Goal: Information Seeking & Learning: Learn about a topic

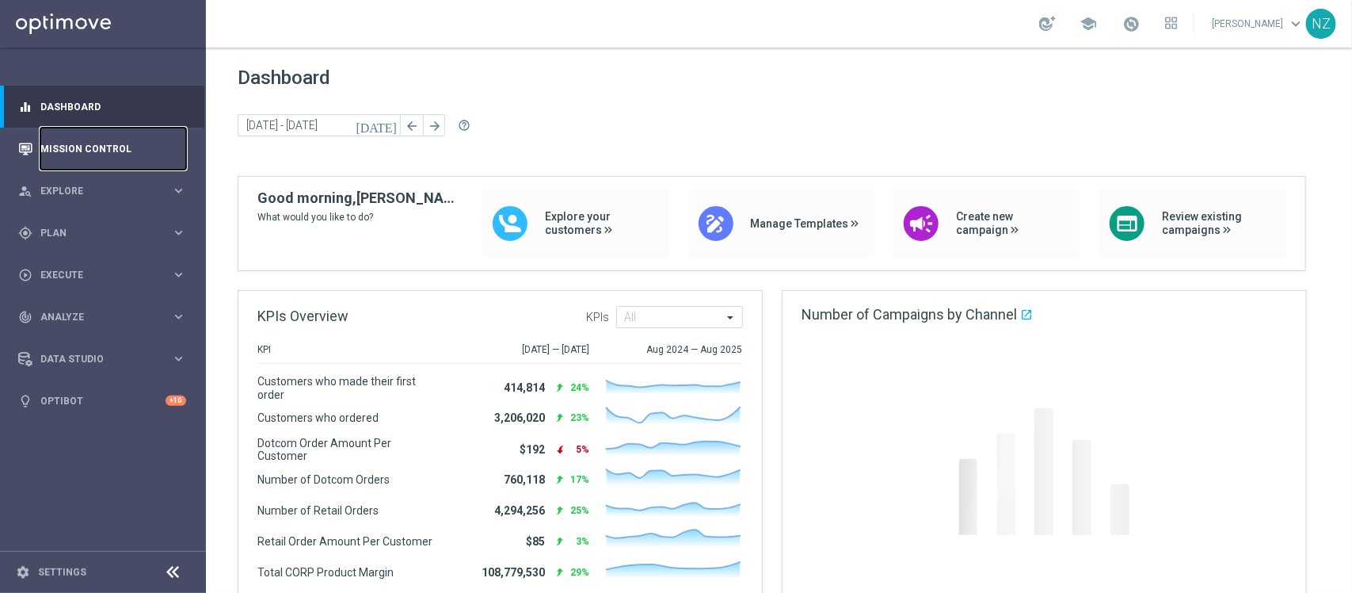
click at [123, 147] on link "Mission Control" at bounding box center [113, 149] width 146 height 42
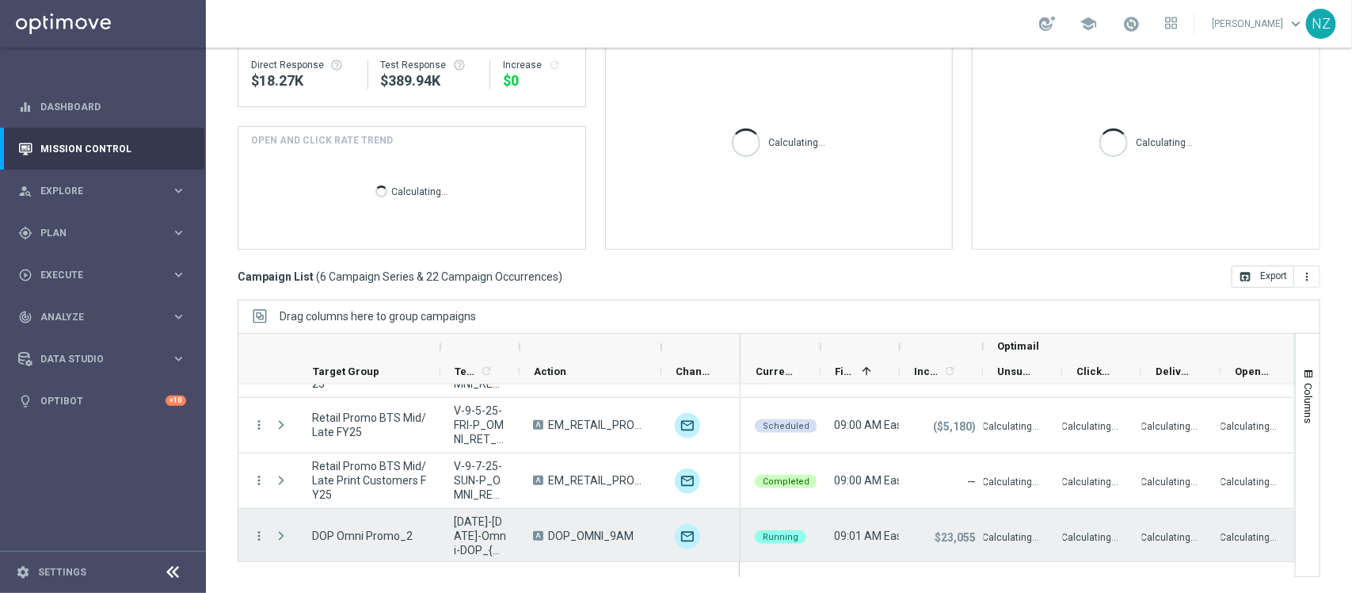
scroll to position [156, 0]
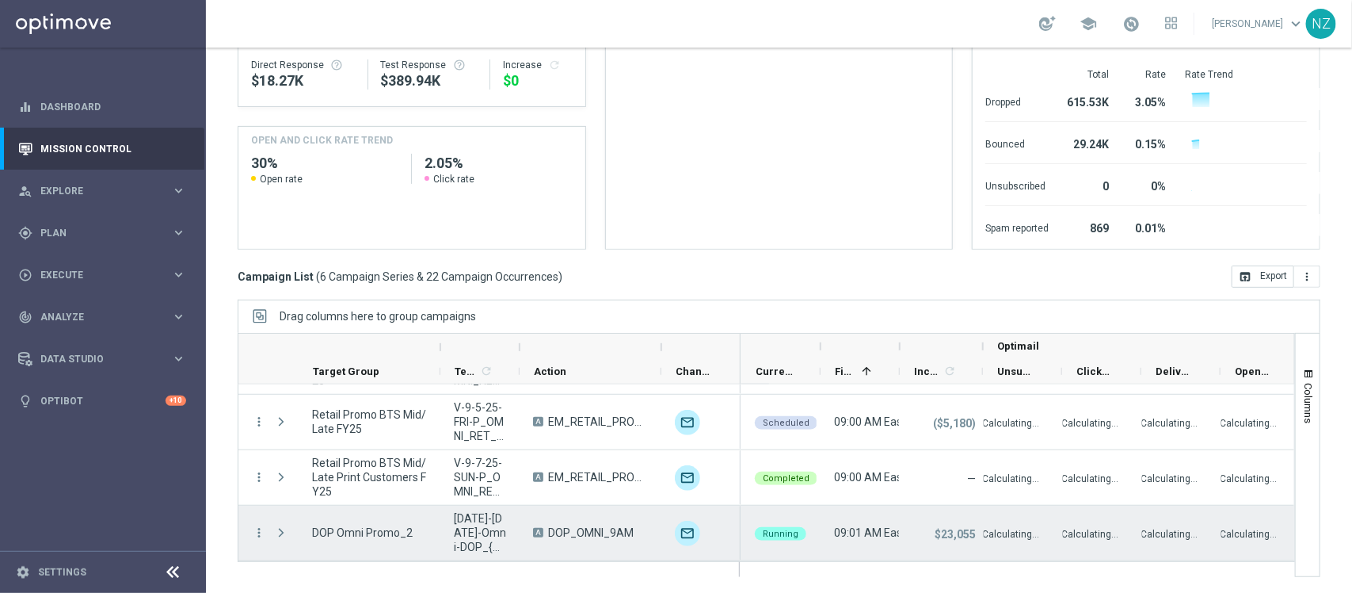
drag, startPoint x: 276, startPoint y: 532, endPoint x: 436, endPoint y: 489, distance: 165.8
click at [276, 532] on span "Press SPACE to select this row." at bounding box center [281, 532] width 14 height 13
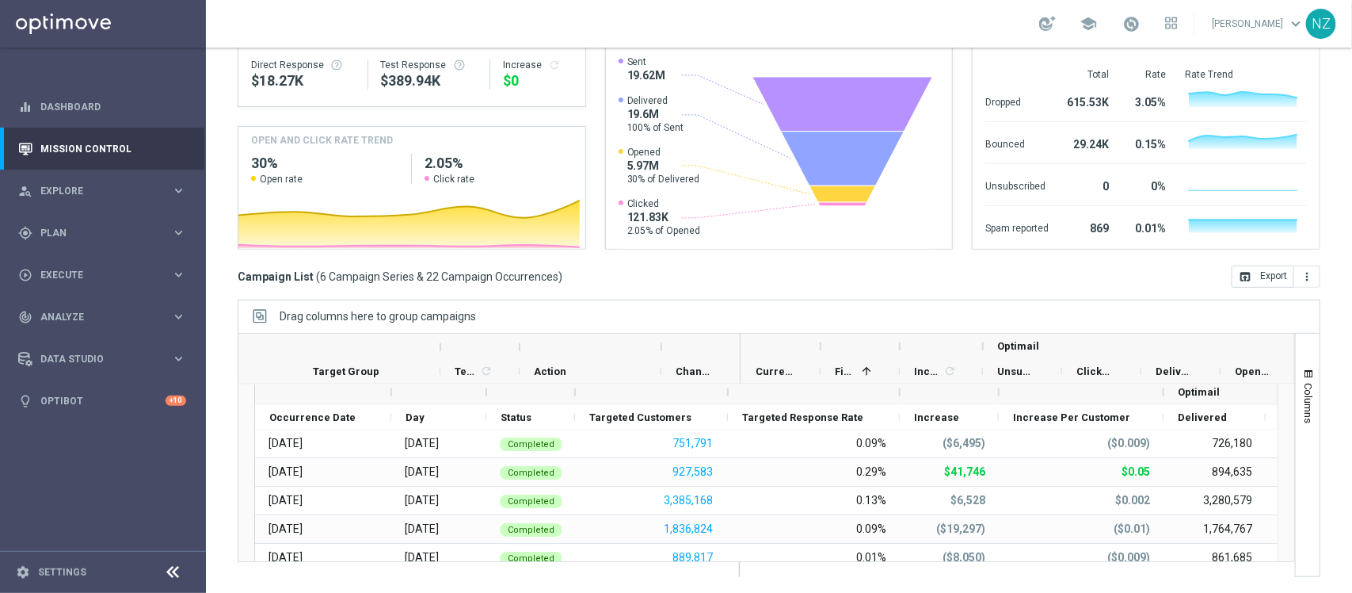
scroll to position [2, 0]
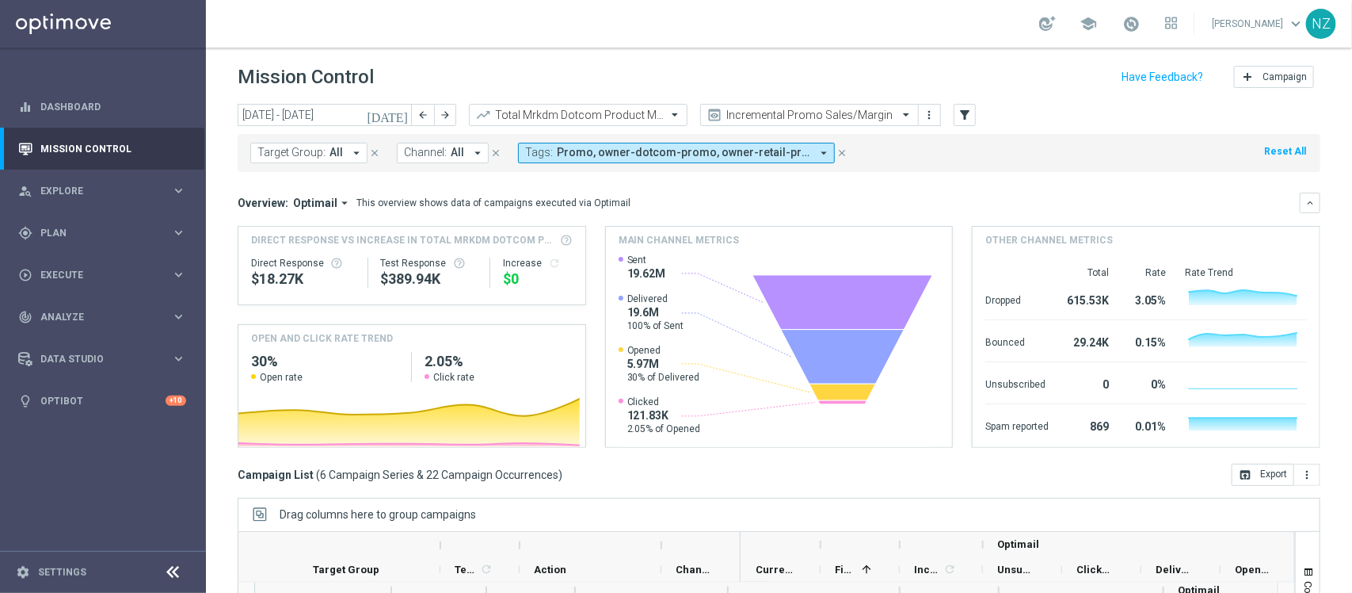
click at [396, 113] on icon "[DATE]" at bounding box center [388, 115] width 43 height 14
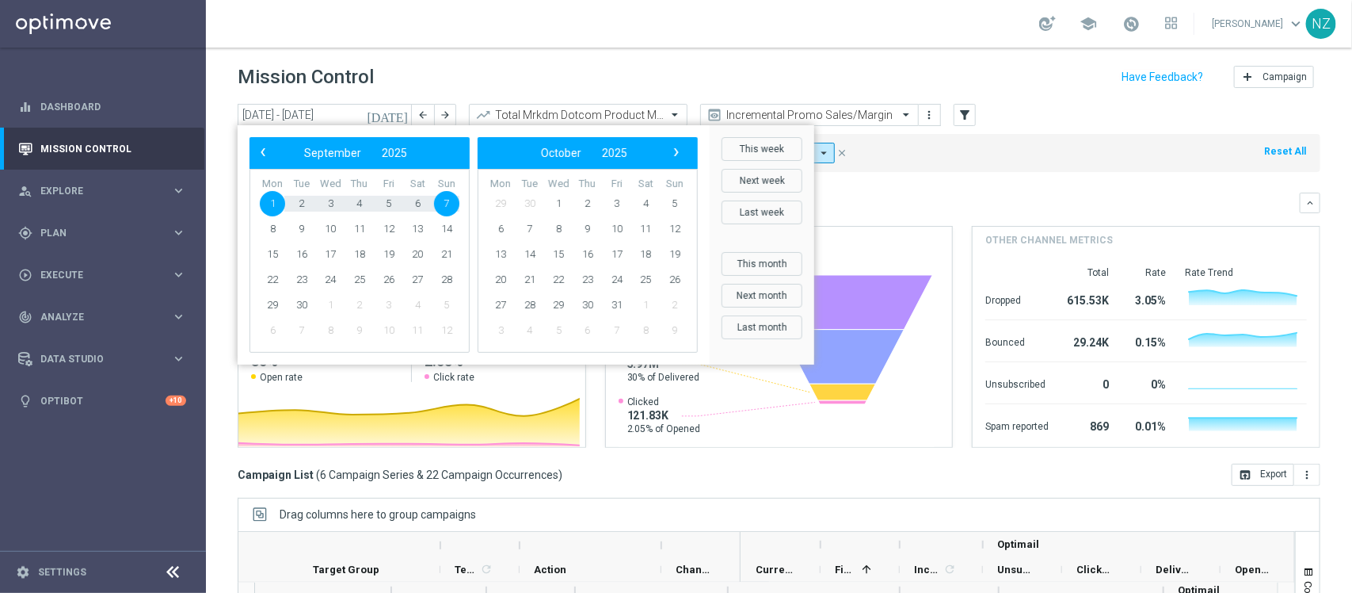
click at [463, 63] on div "Mission Control add Campaign" at bounding box center [779, 77] width 1083 height 31
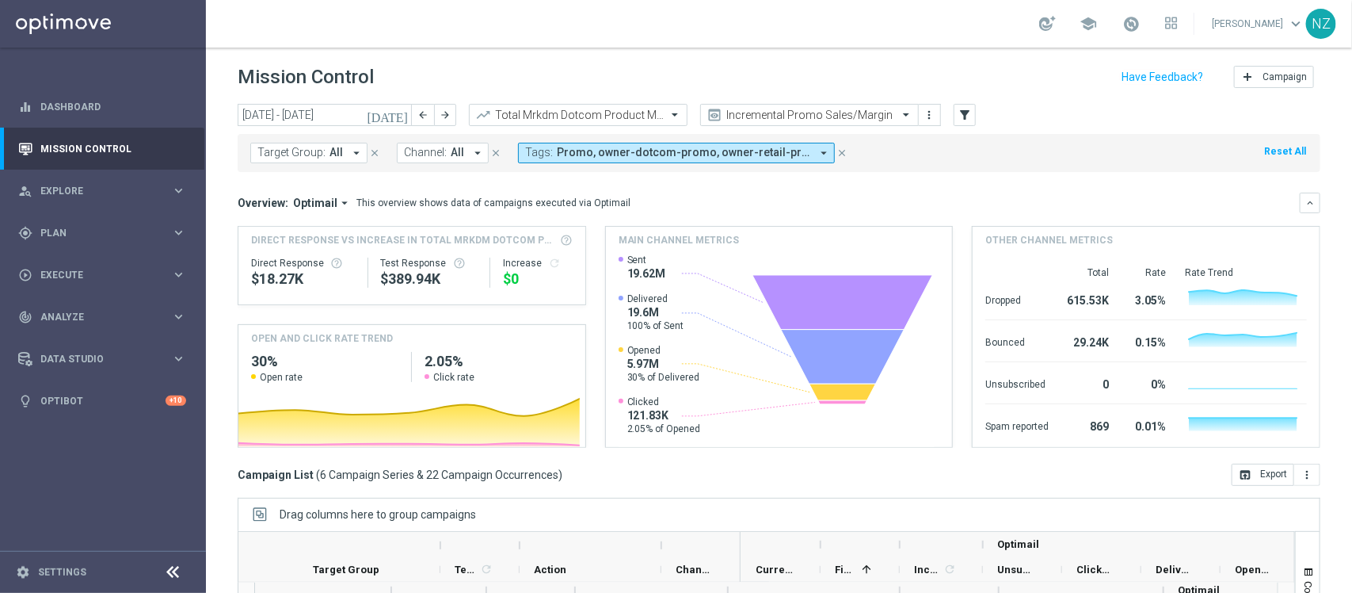
click at [402, 120] on icon "[DATE]" at bounding box center [388, 115] width 43 height 14
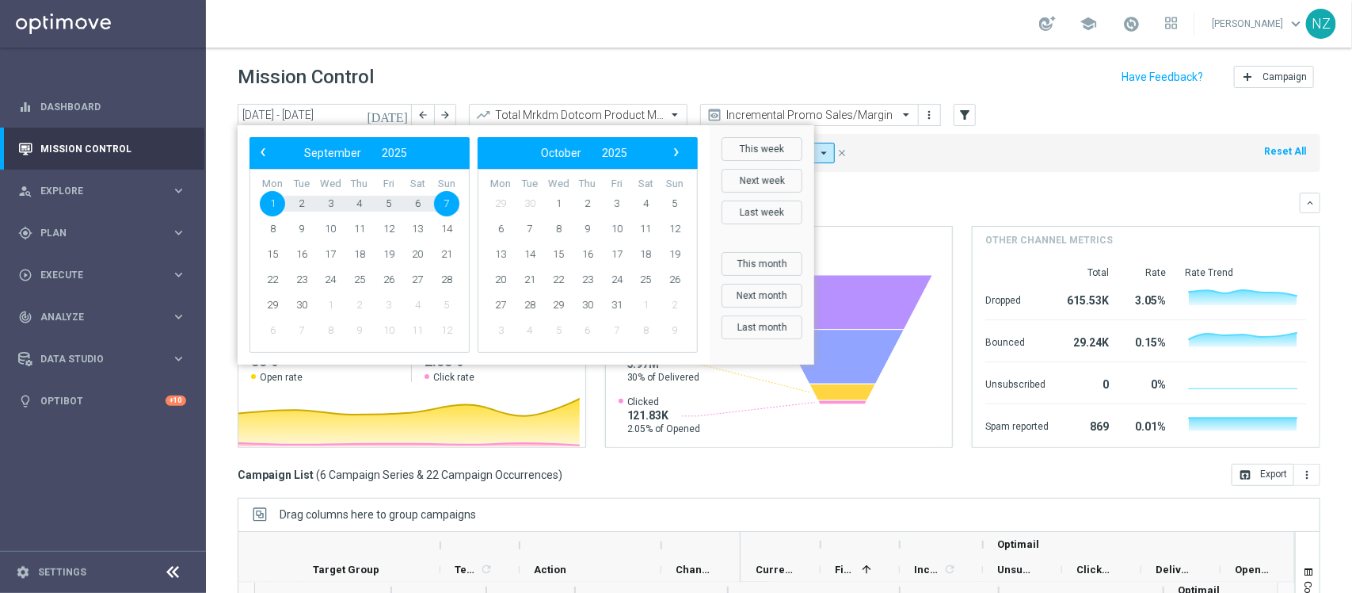
click at [461, 74] on div "Mission Control add Campaign" at bounding box center [779, 77] width 1083 height 31
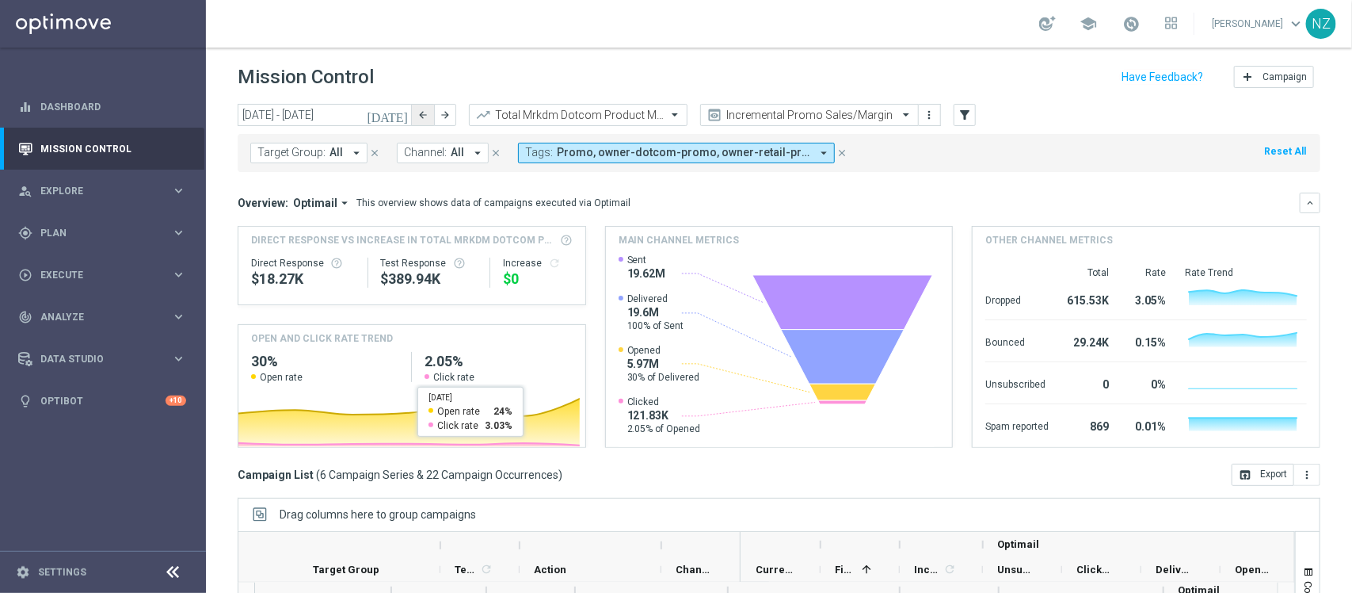
click at [425, 113] on icon "arrow_back" at bounding box center [422, 114] width 11 height 11
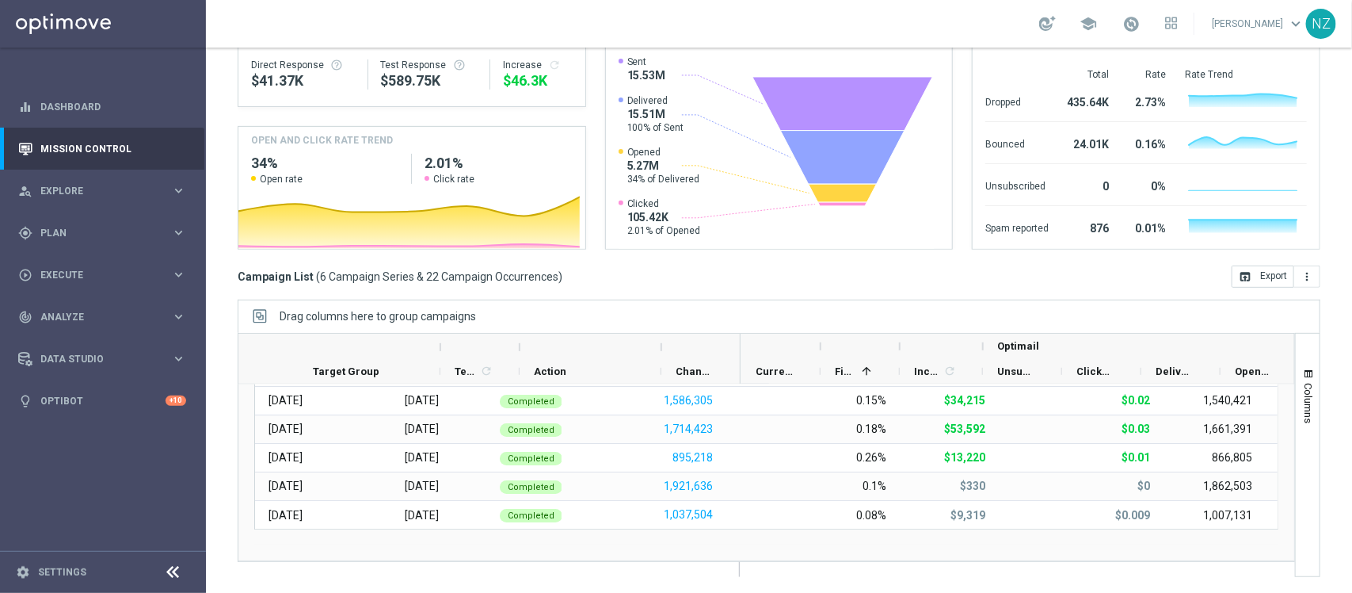
scroll to position [0, 0]
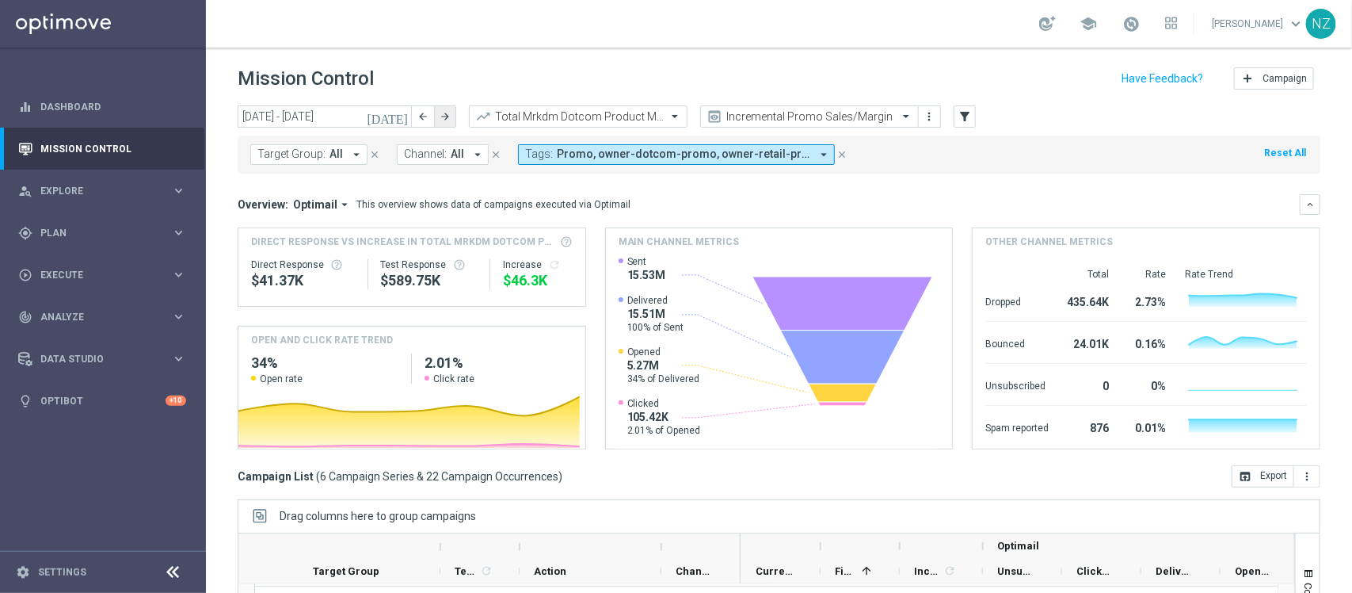
click at [448, 111] on icon "arrow_forward" at bounding box center [445, 116] width 11 height 11
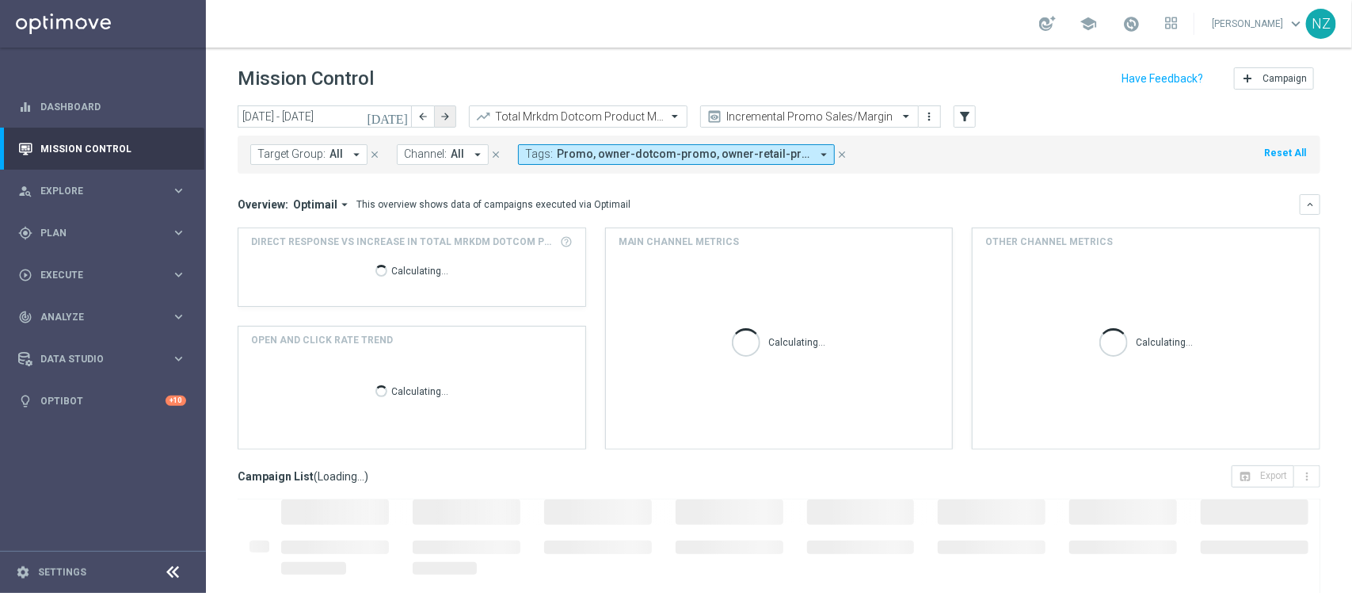
click at [448, 111] on icon "arrow_forward" at bounding box center [445, 116] width 11 height 11
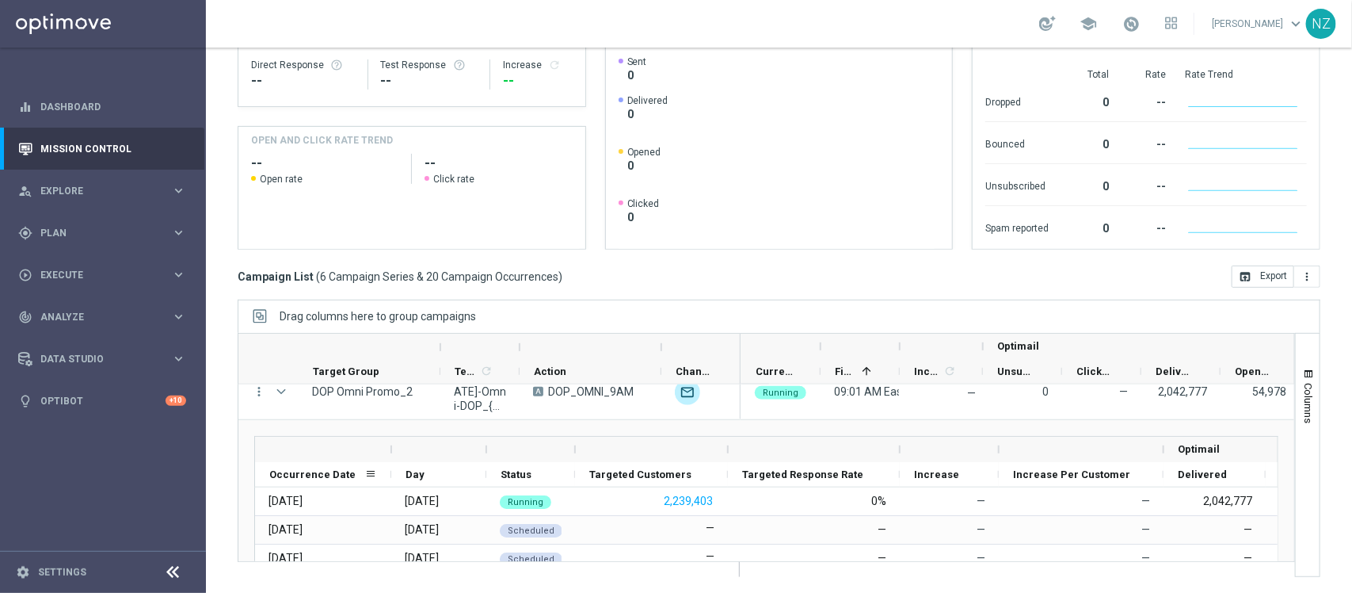
scroll to position [198, 0]
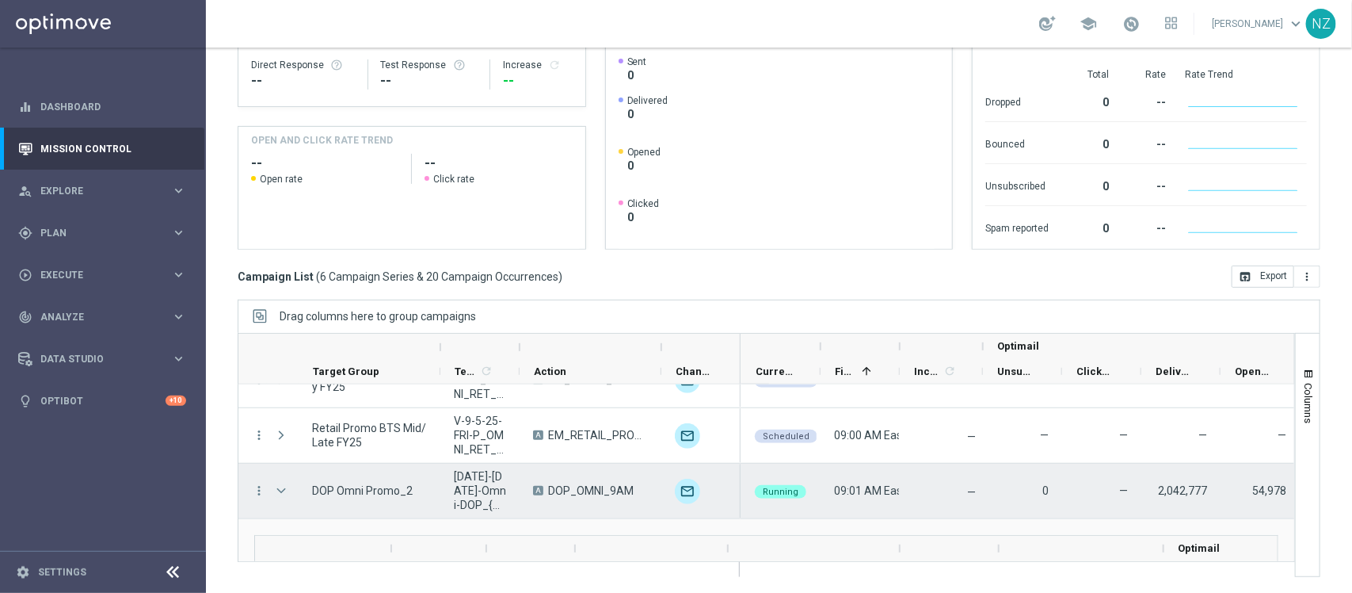
click at [276, 491] on span "Press SPACE to select this row." at bounding box center [281, 490] width 14 height 13
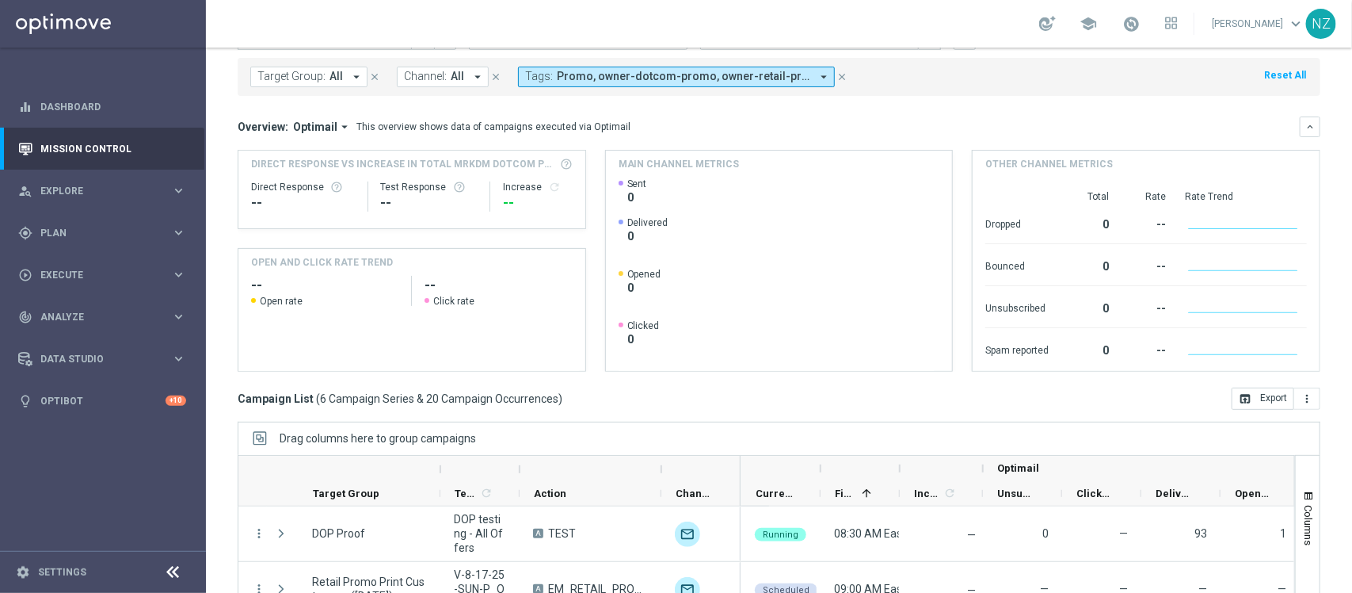
scroll to position [0, 0]
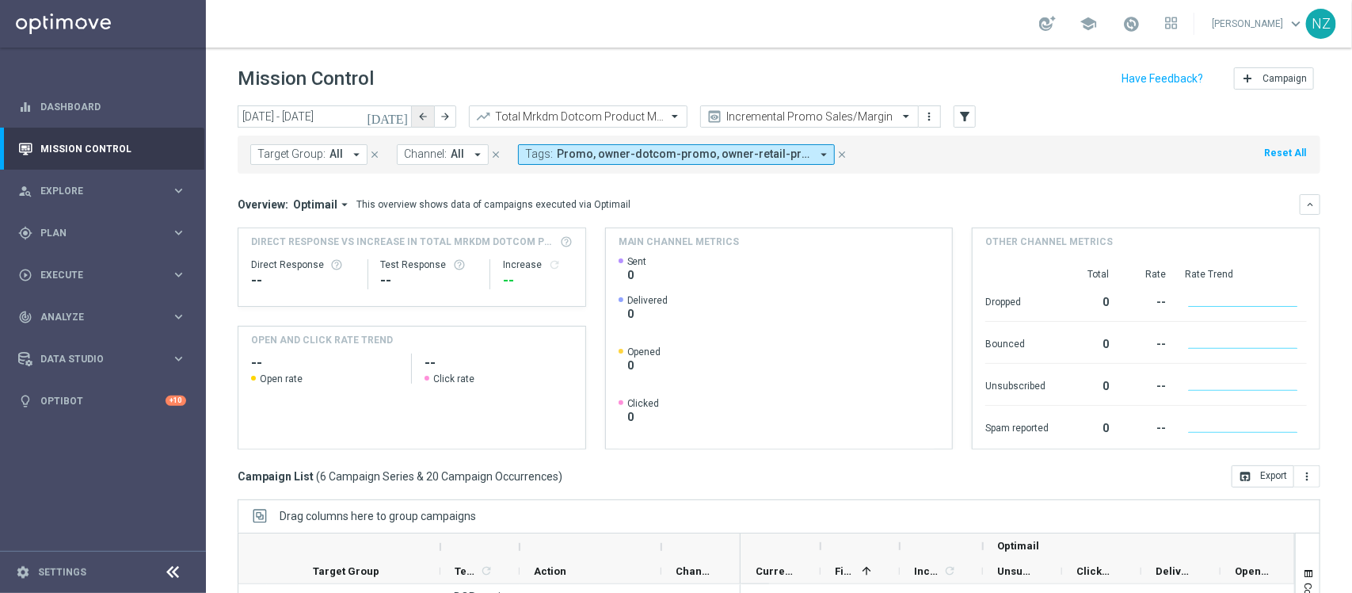
click at [421, 116] on icon "arrow_back" at bounding box center [422, 116] width 11 height 11
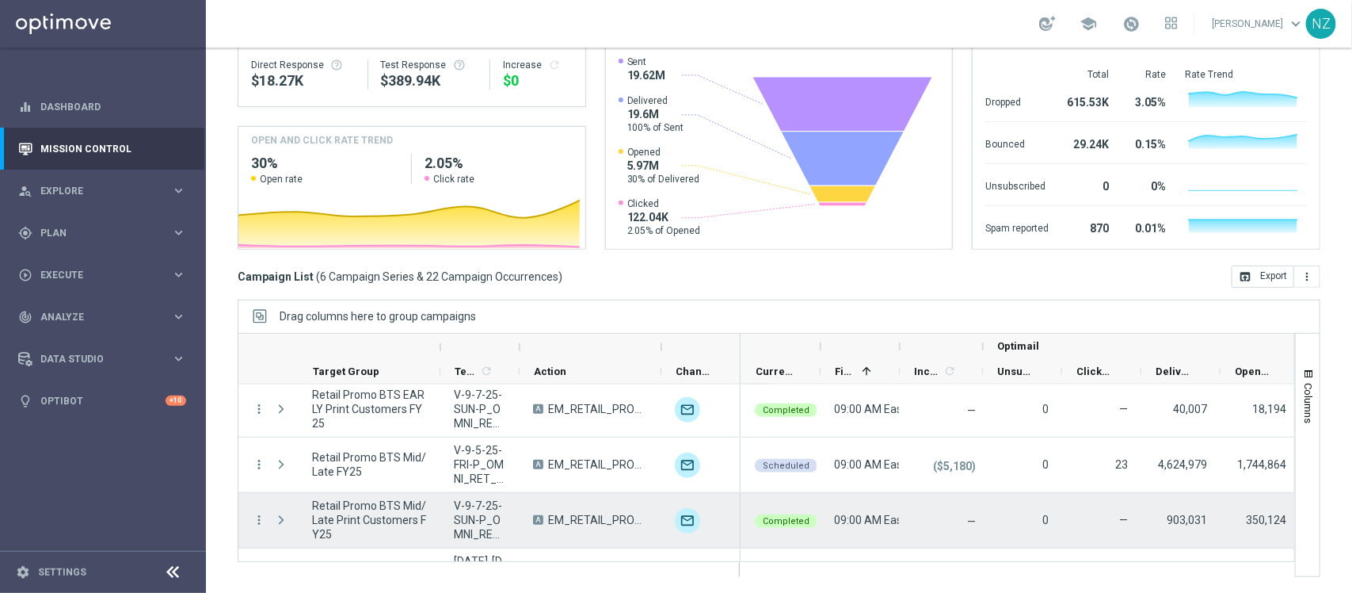
scroll to position [156, 0]
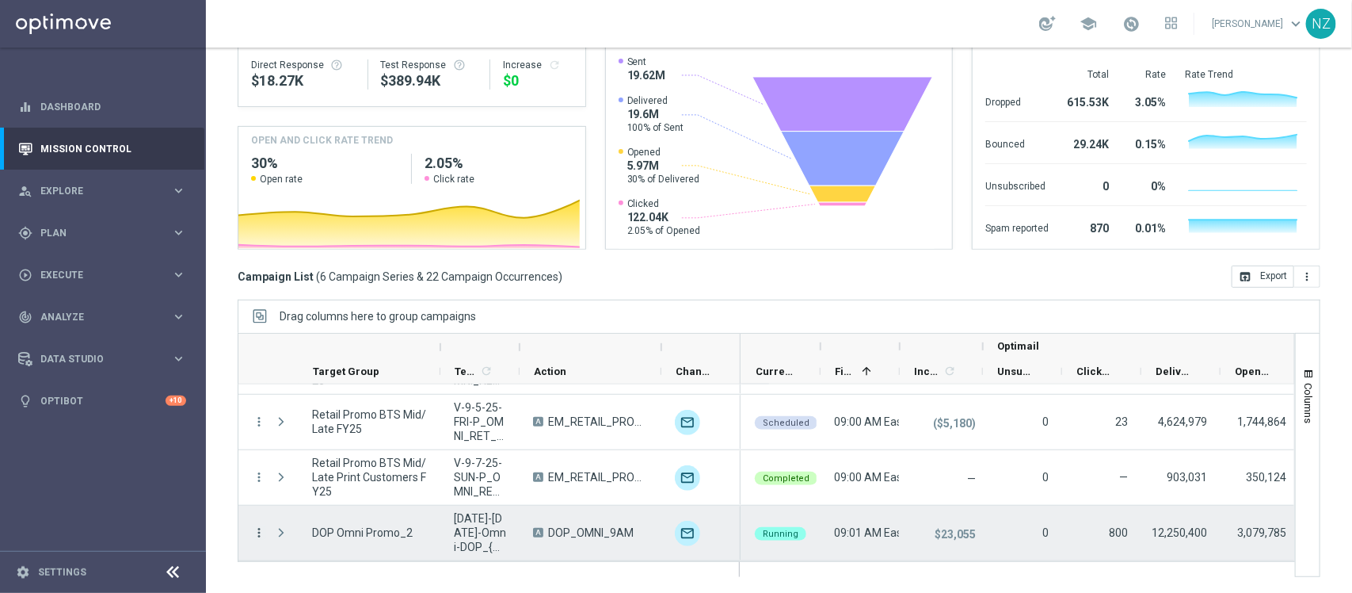
click at [256, 525] on icon "more_vert" at bounding box center [259, 532] width 14 height 14
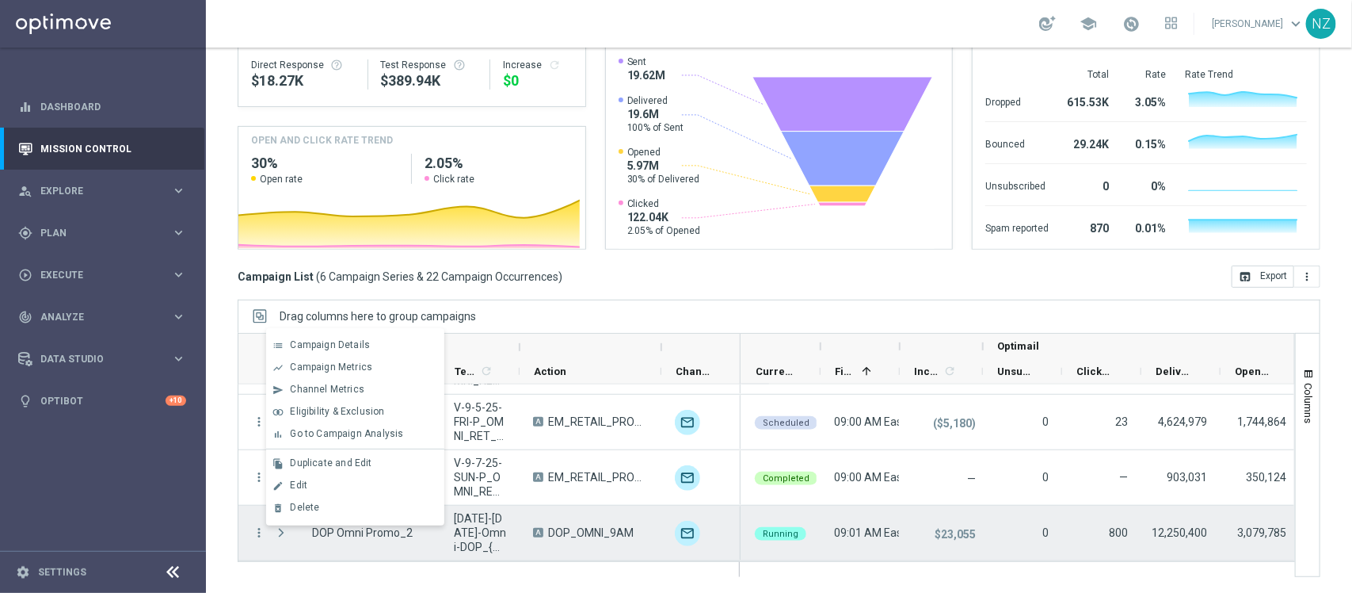
click at [285, 535] on span "Press SPACE to deselect this row." at bounding box center [281, 532] width 14 height 13
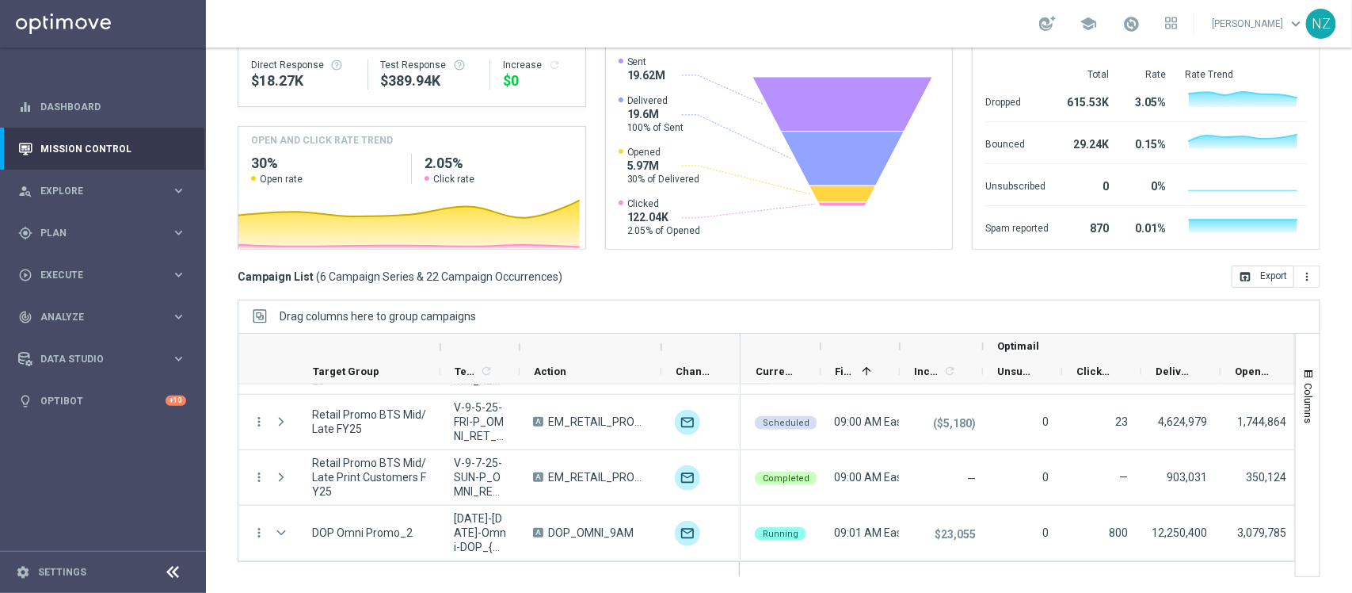
scroll to position [0, 0]
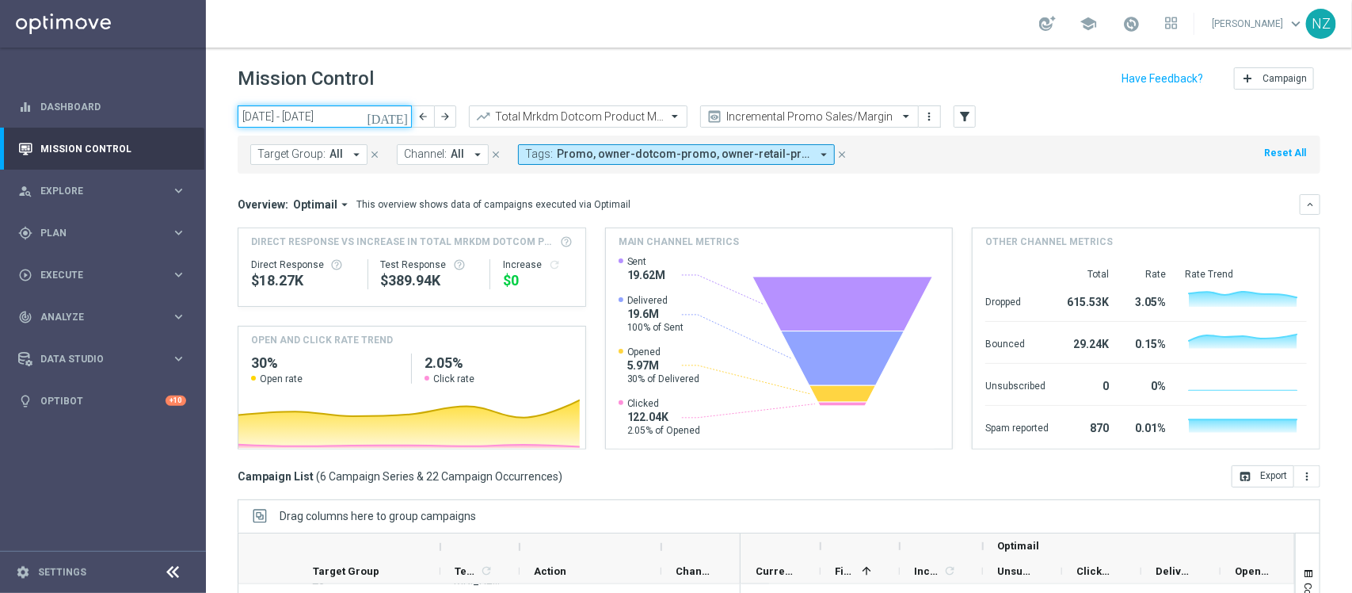
click at [363, 112] on input "[DATE] - [DATE]" at bounding box center [325, 116] width 174 height 22
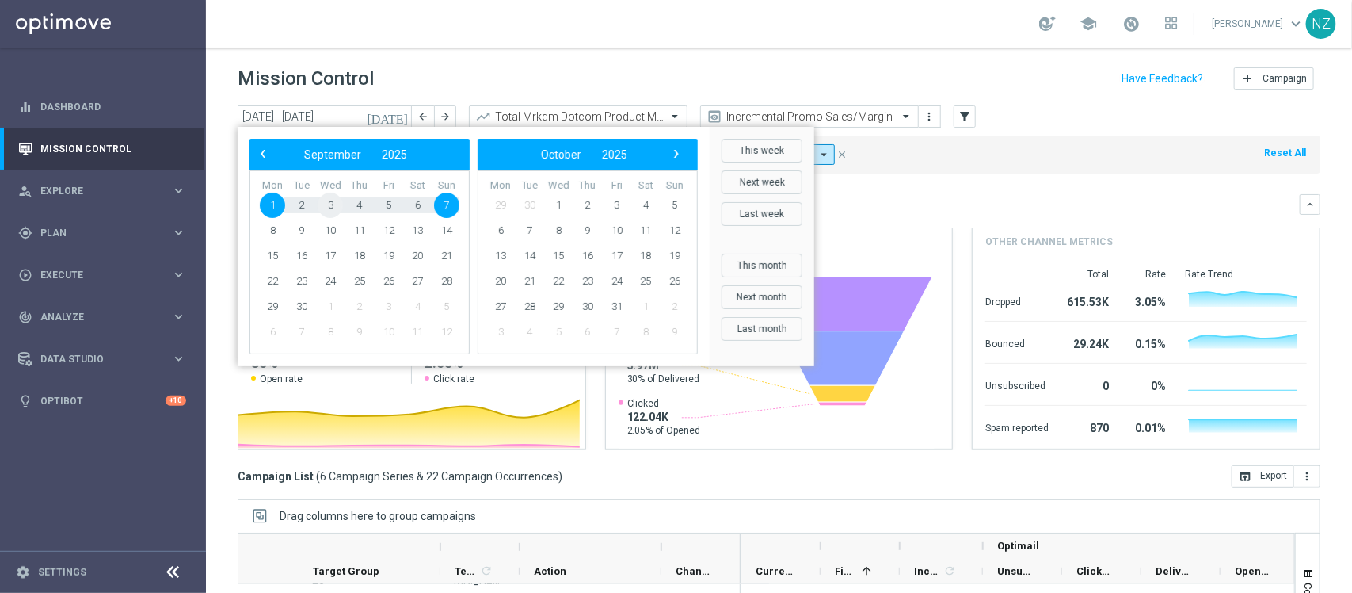
click at [329, 196] on span "3" at bounding box center [330, 205] width 25 height 25
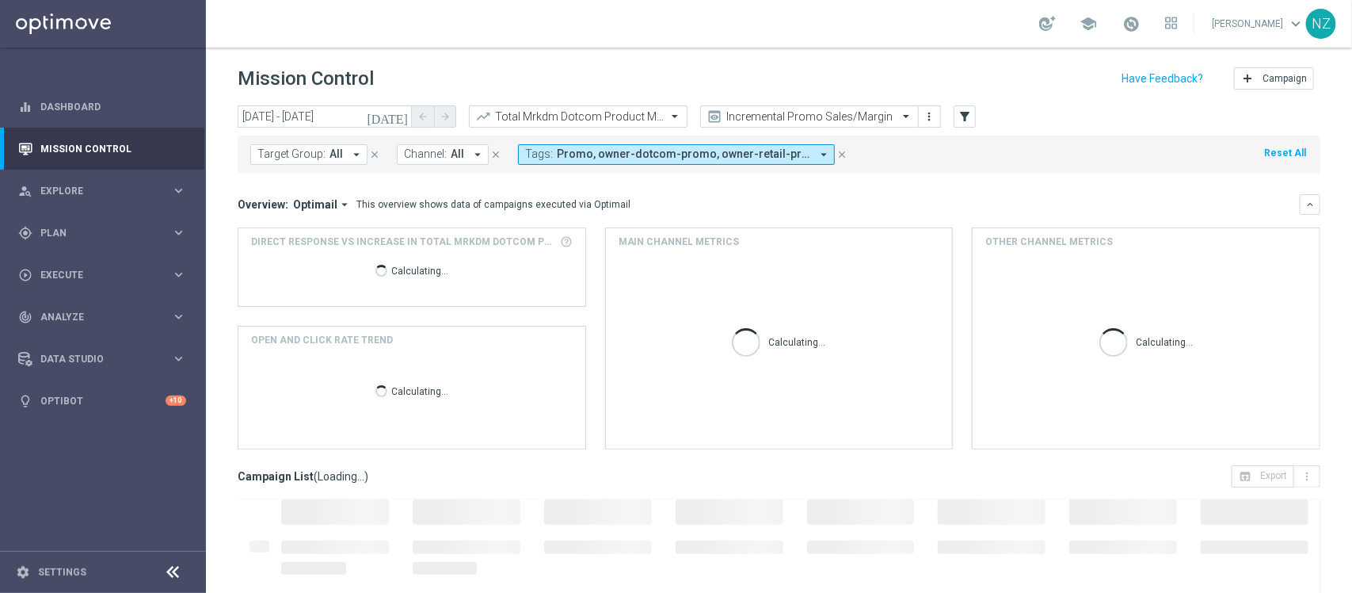
type input "[DATE] - [DATE]"
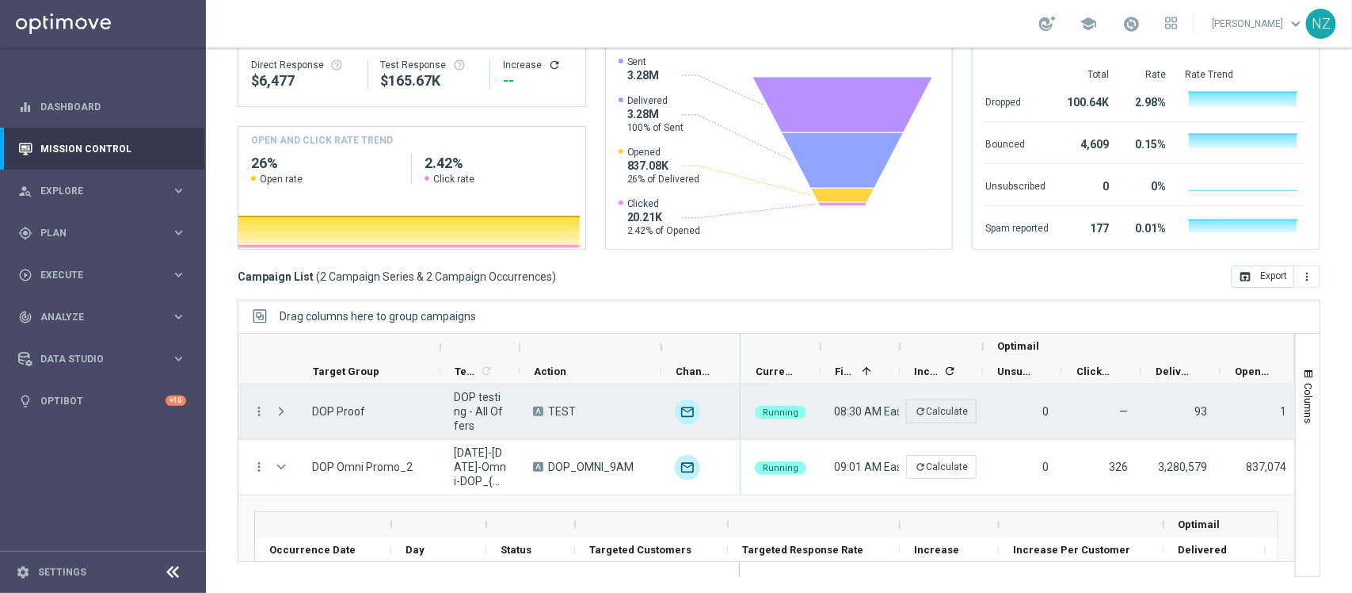
scroll to position [62, 0]
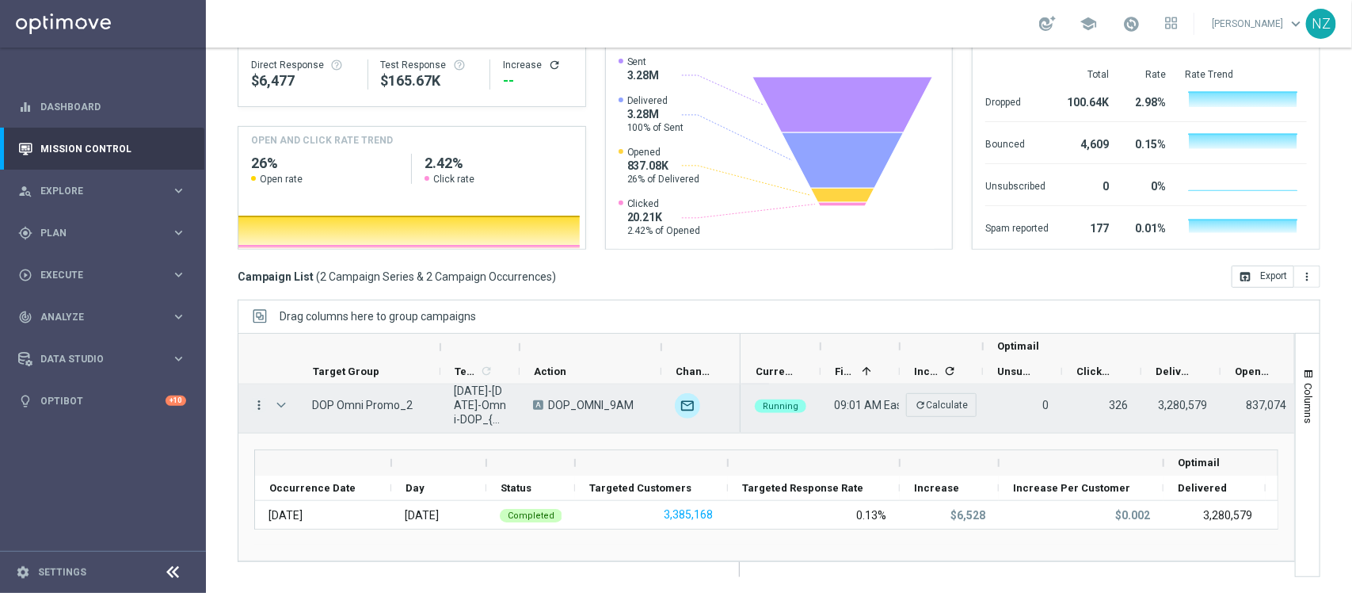
click at [256, 401] on icon "more_vert" at bounding box center [259, 405] width 14 height 14
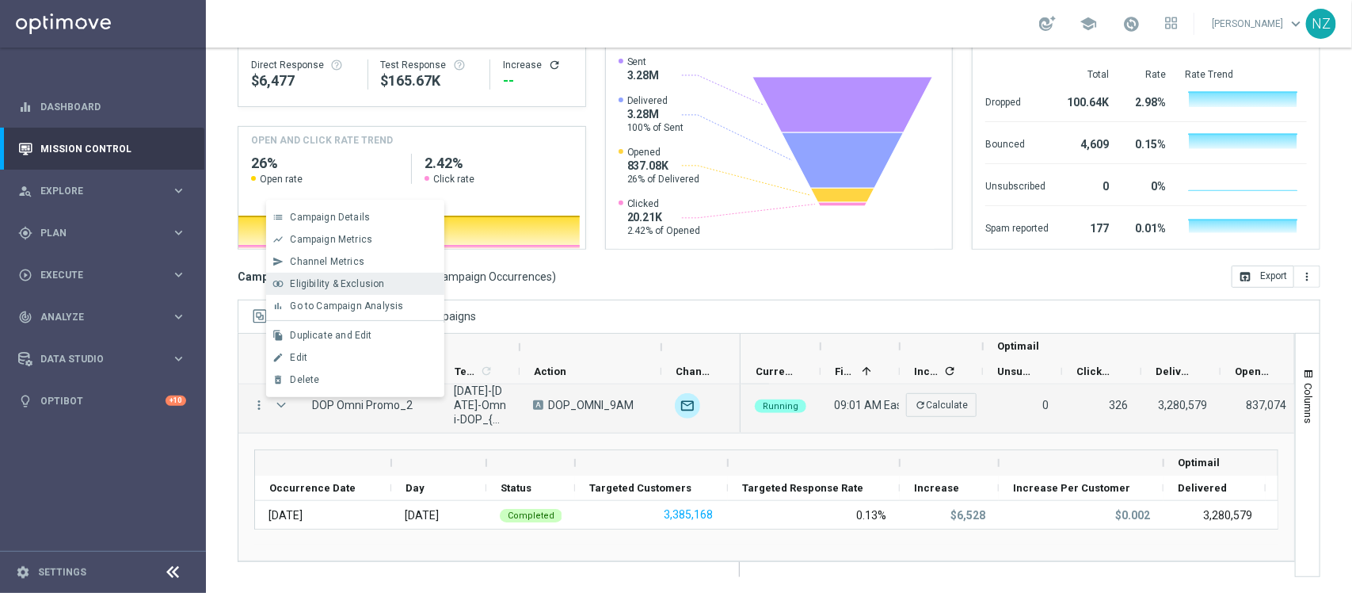
click at [360, 285] on span "Eligibility & Exclusion" at bounding box center [337, 283] width 94 height 11
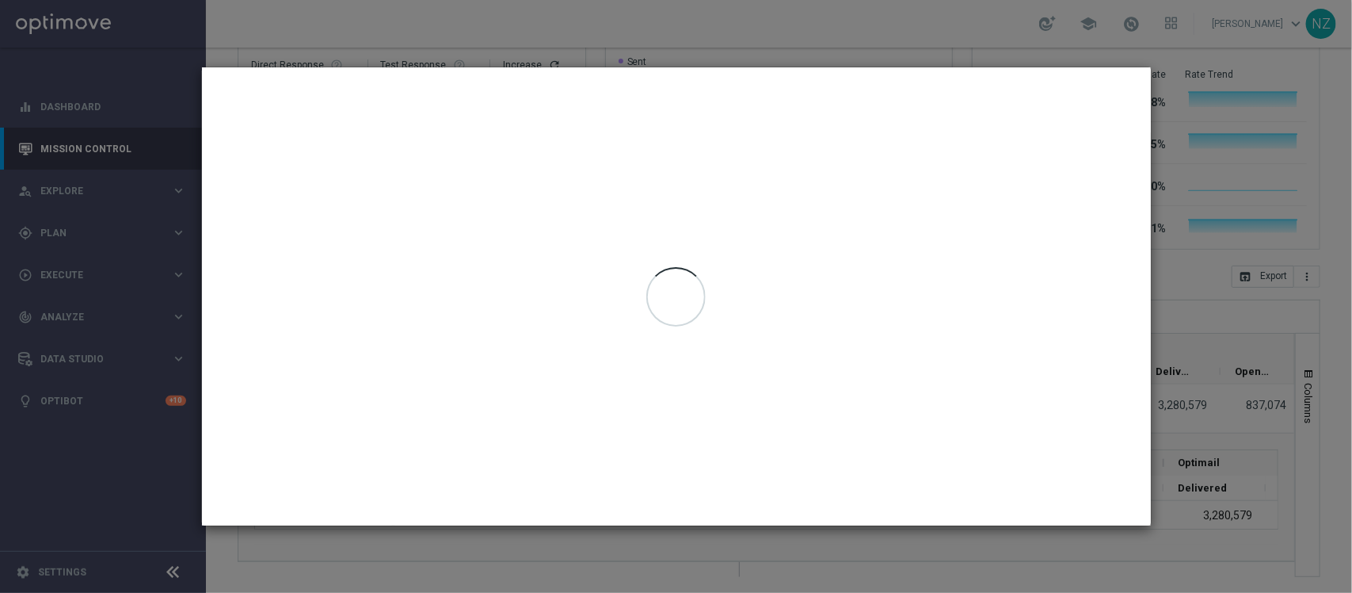
type input "[DATE] - [DATE]"
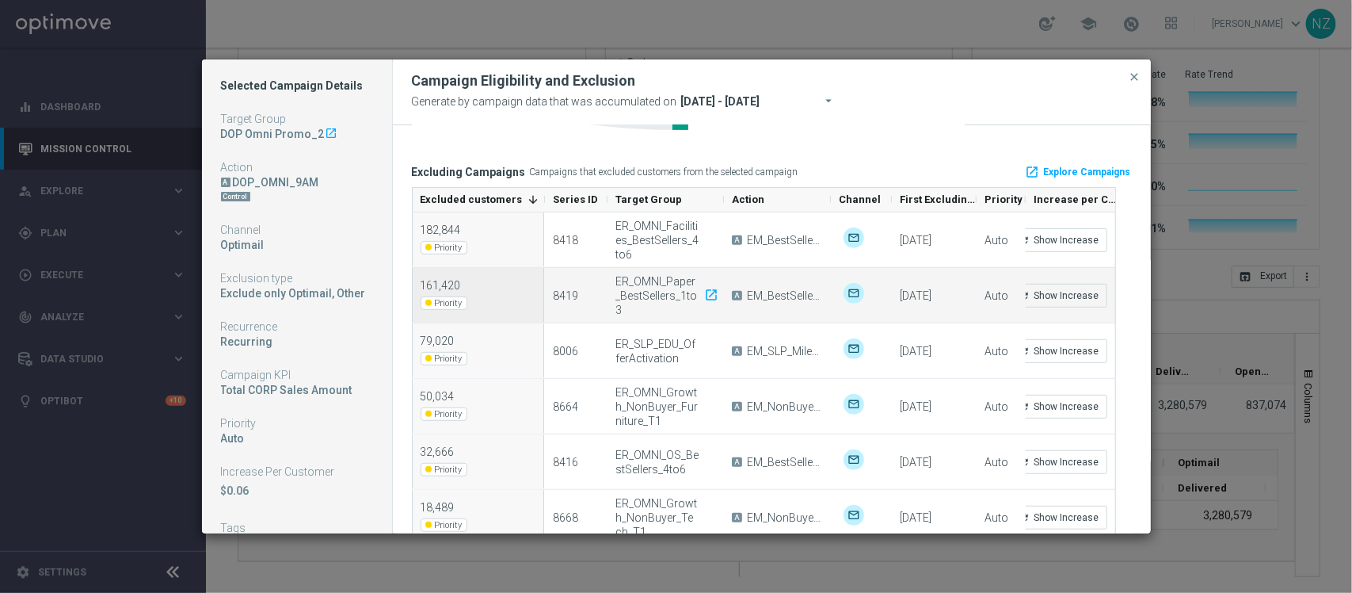
scroll to position [396, 0]
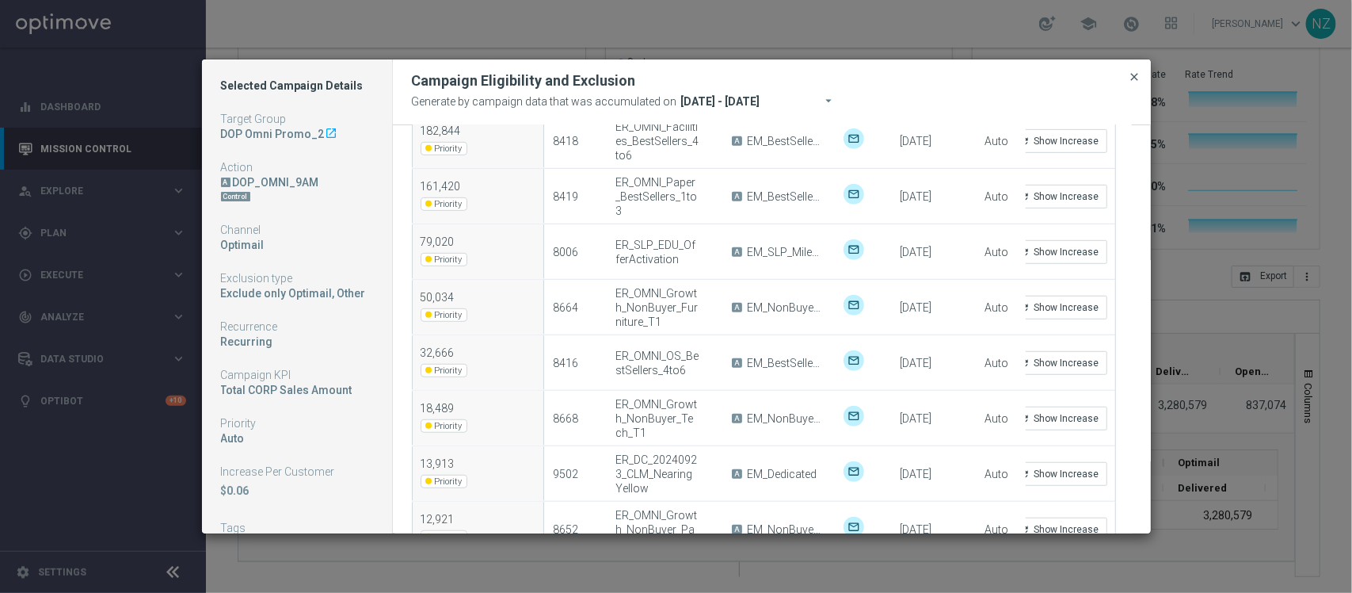
click at [1139, 74] on span "close" at bounding box center [1135, 77] width 13 height 13
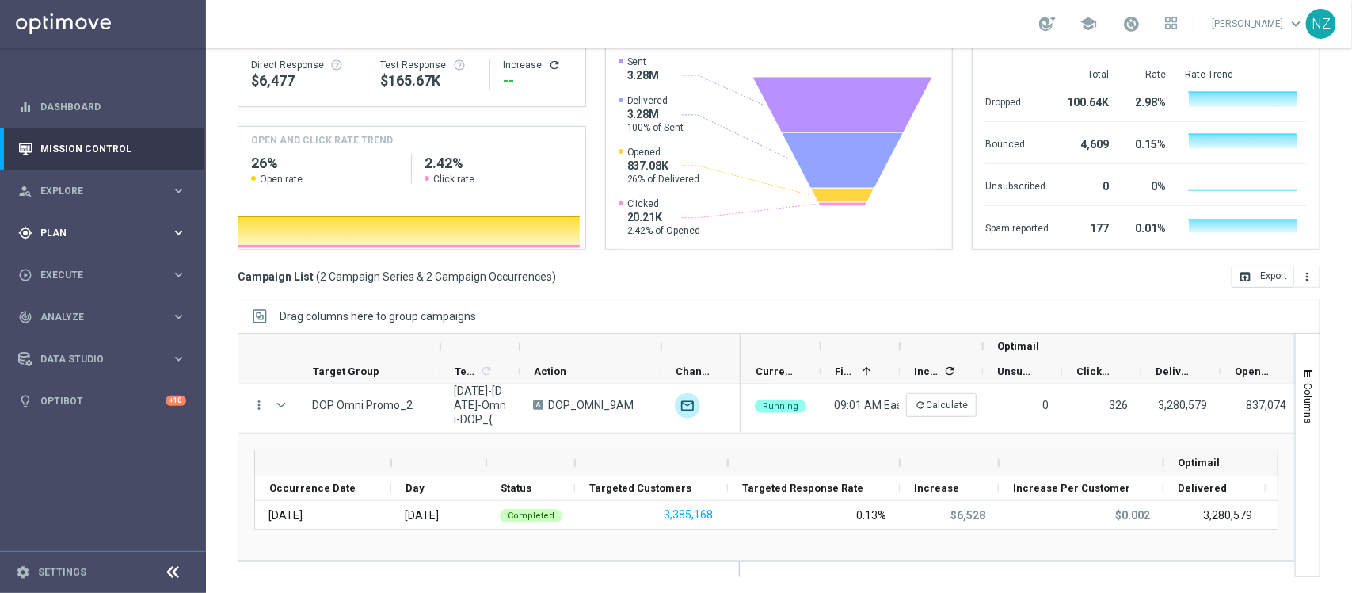
click at [93, 228] on span "Plan" at bounding box center [105, 233] width 131 height 10
click at [88, 265] on link "Target Groups" at bounding box center [103, 265] width 124 height 13
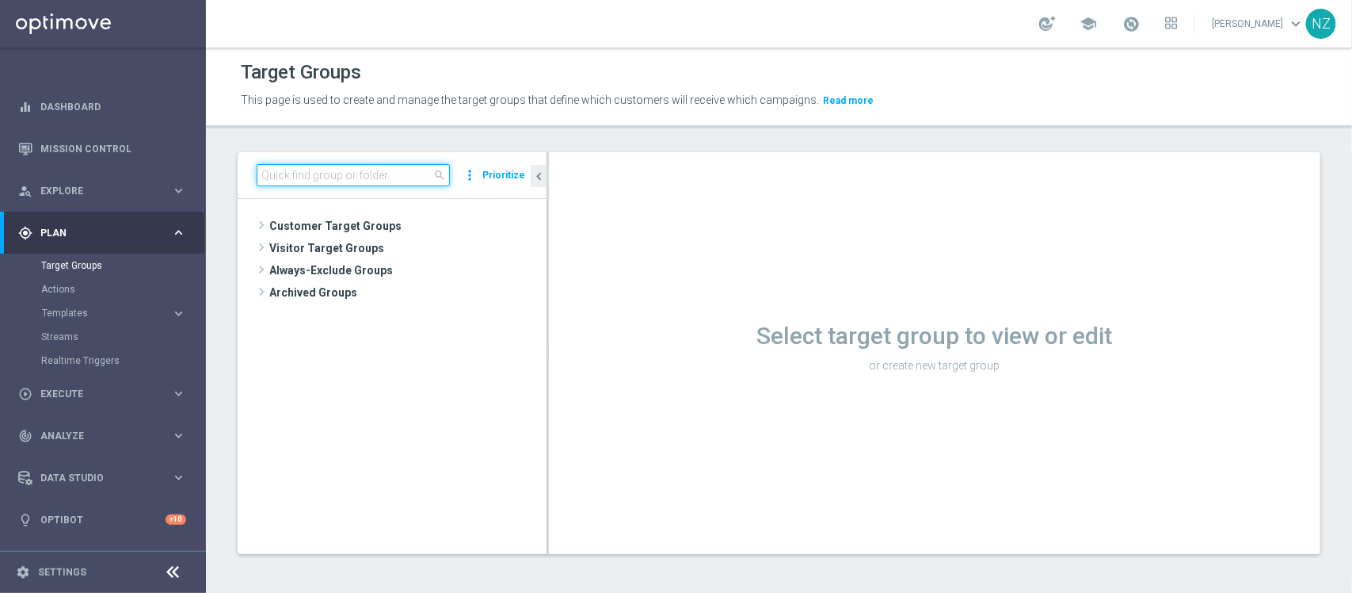
click at [314, 180] on input at bounding box center [353, 175] width 193 height 22
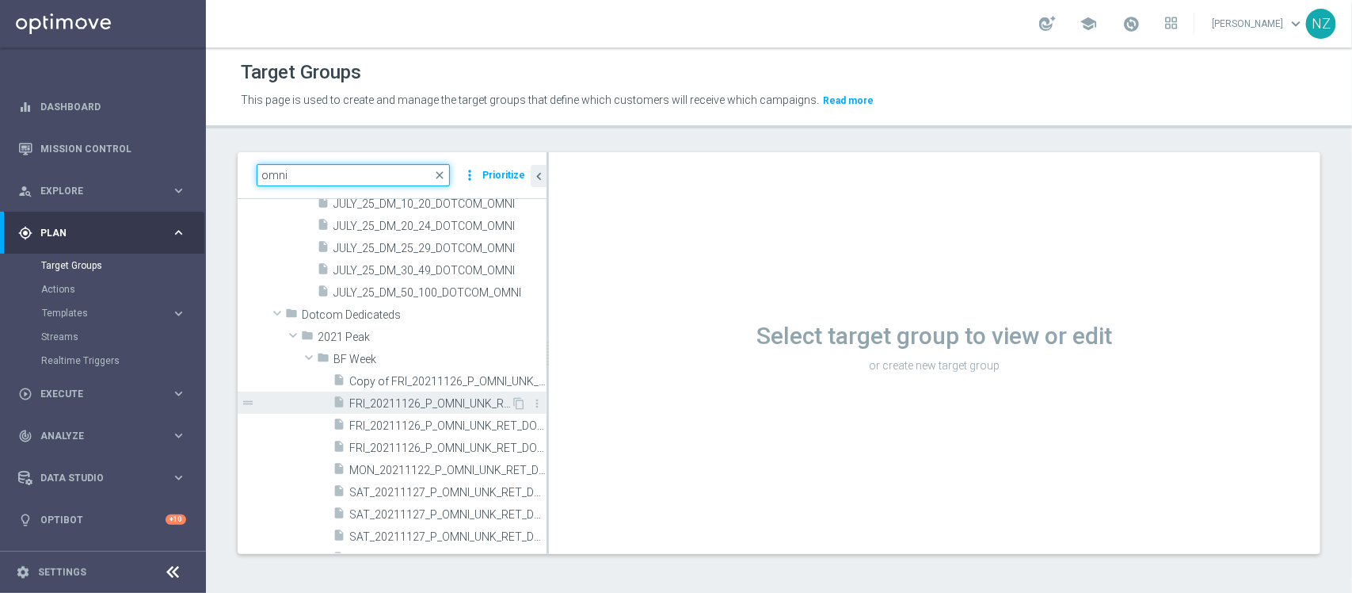
scroll to position [198, 0]
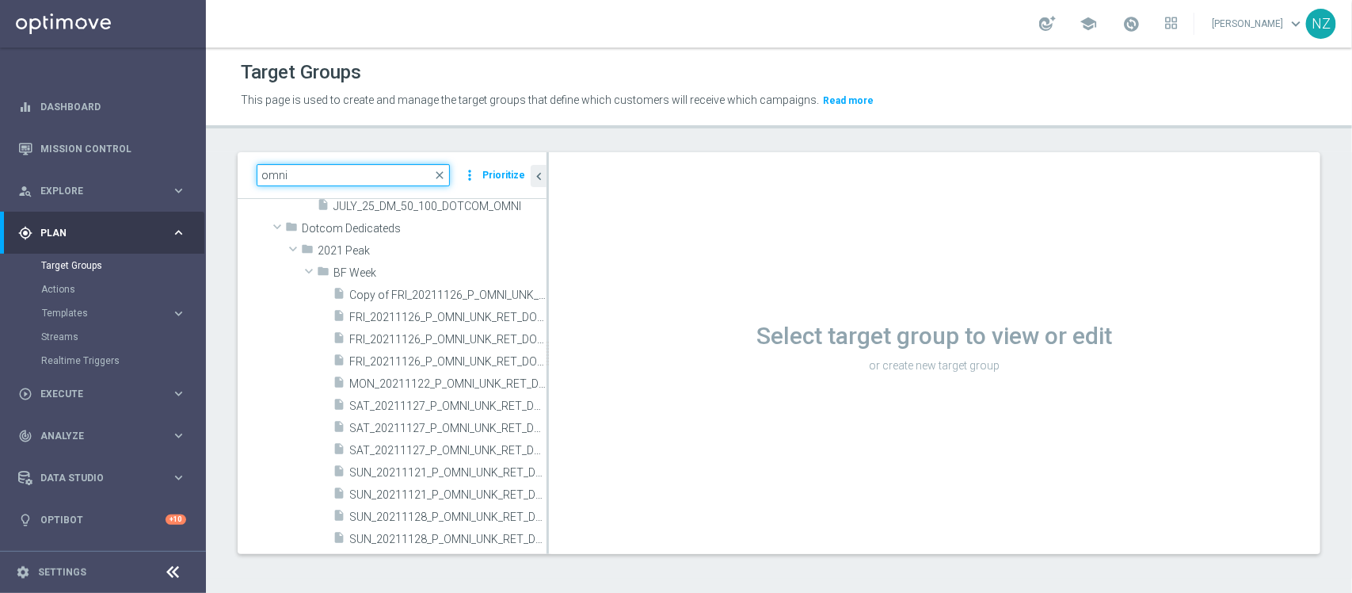
click at [264, 175] on input "omni" at bounding box center [353, 175] width 193 height 22
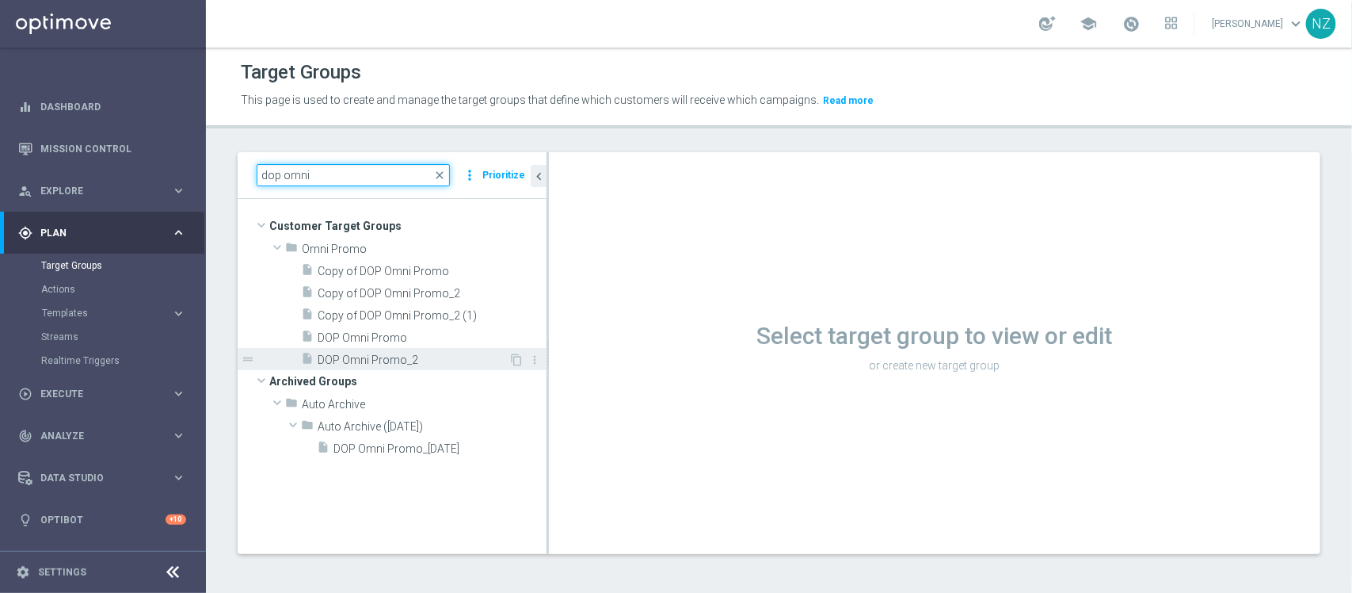
type input "dop omni"
click at [385, 349] on div "insert_drive_file DOP Omni Promo_2" at bounding box center [405, 359] width 208 height 22
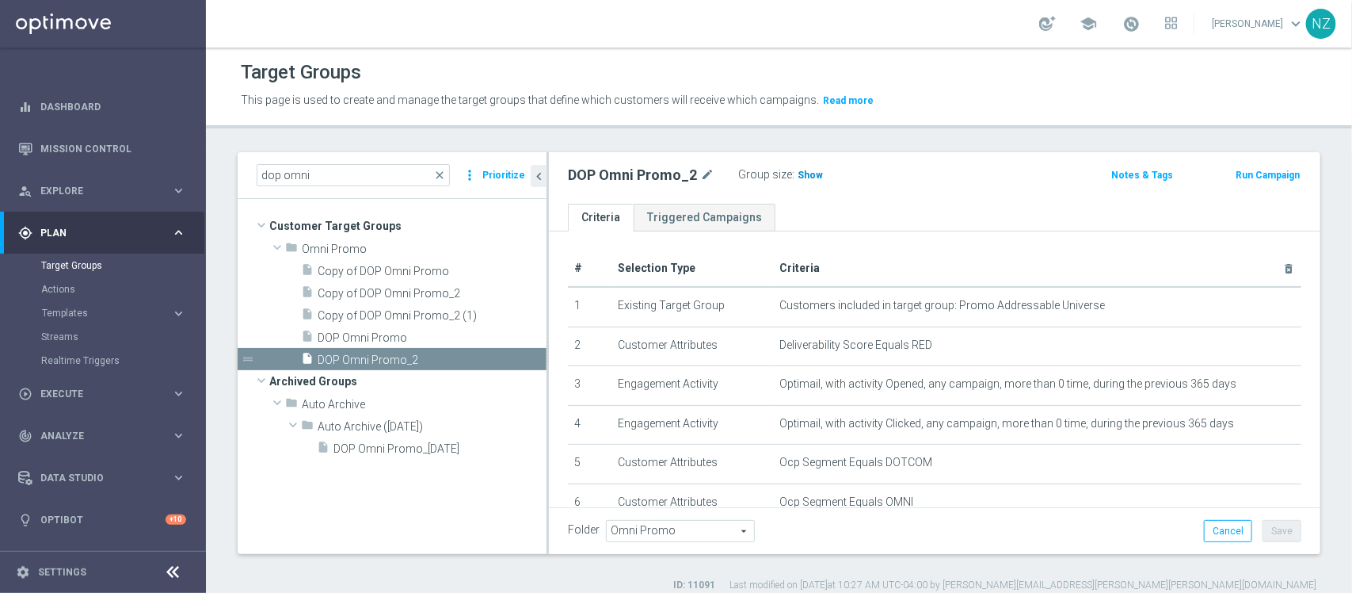
click at [805, 175] on span "Show" at bounding box center [810, 175] width 25 height 11
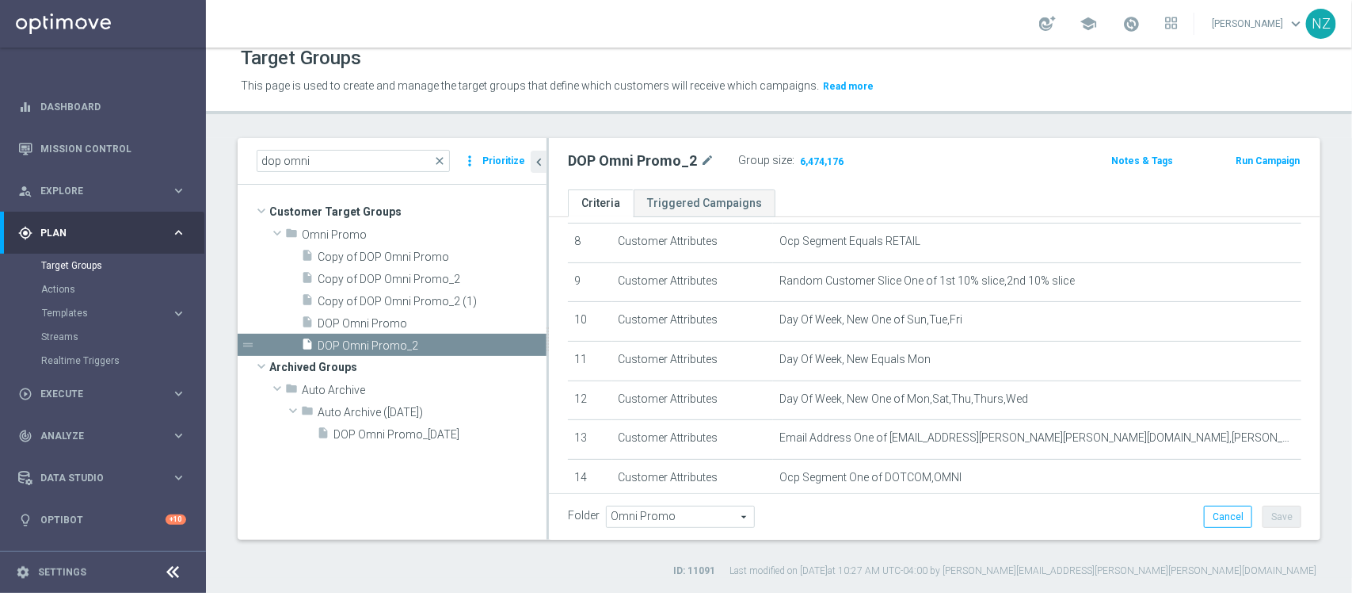
scroll to position [429, 0]
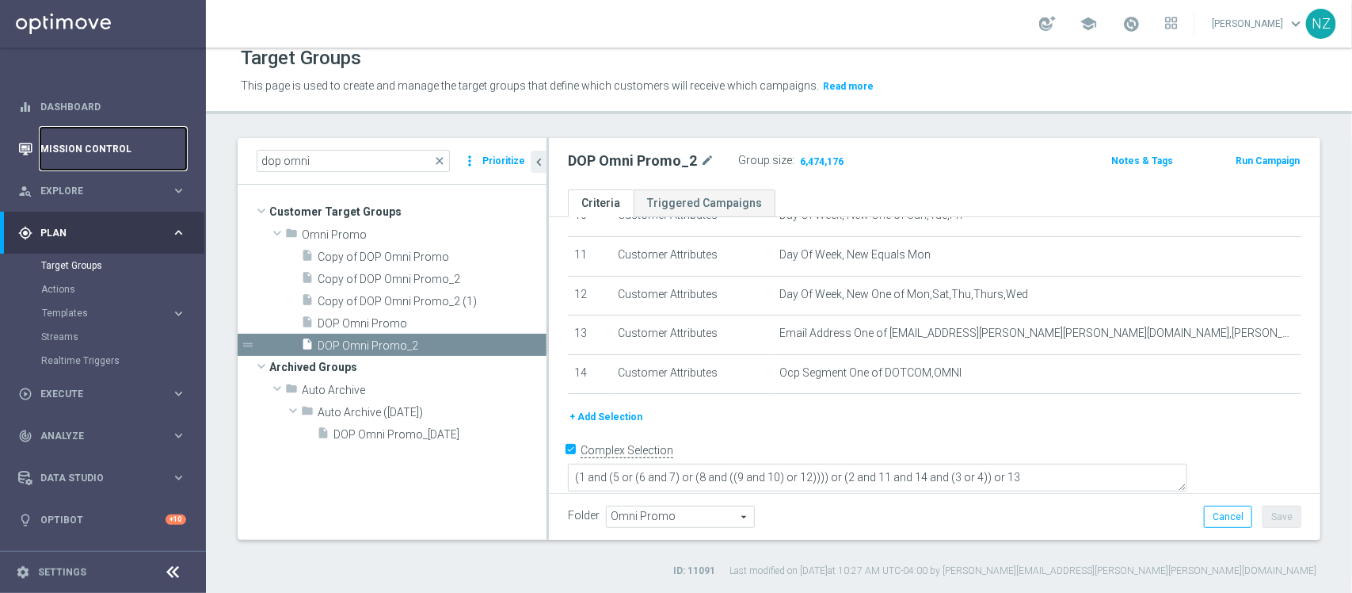
click at [105, 147] on link "Mission Control" at bounding box center [113, 149] width 146 height 42
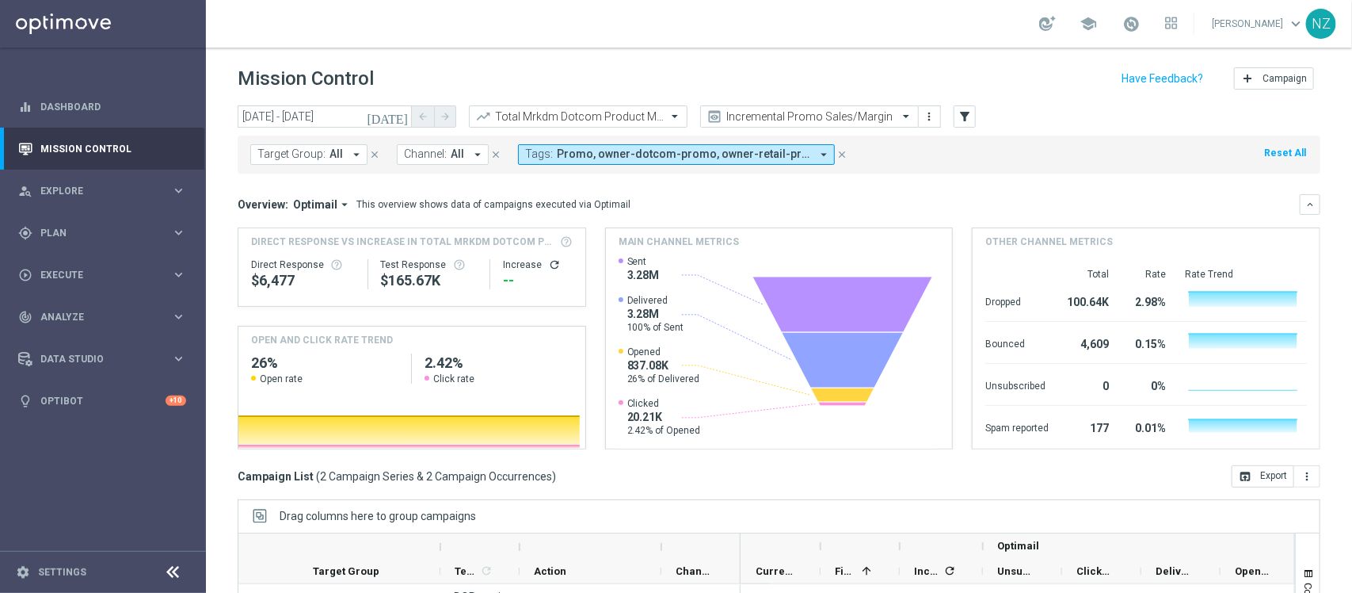
click at [398, 115] on icon "[DATE]" at bounding box center [388, 116] width 43 height 14
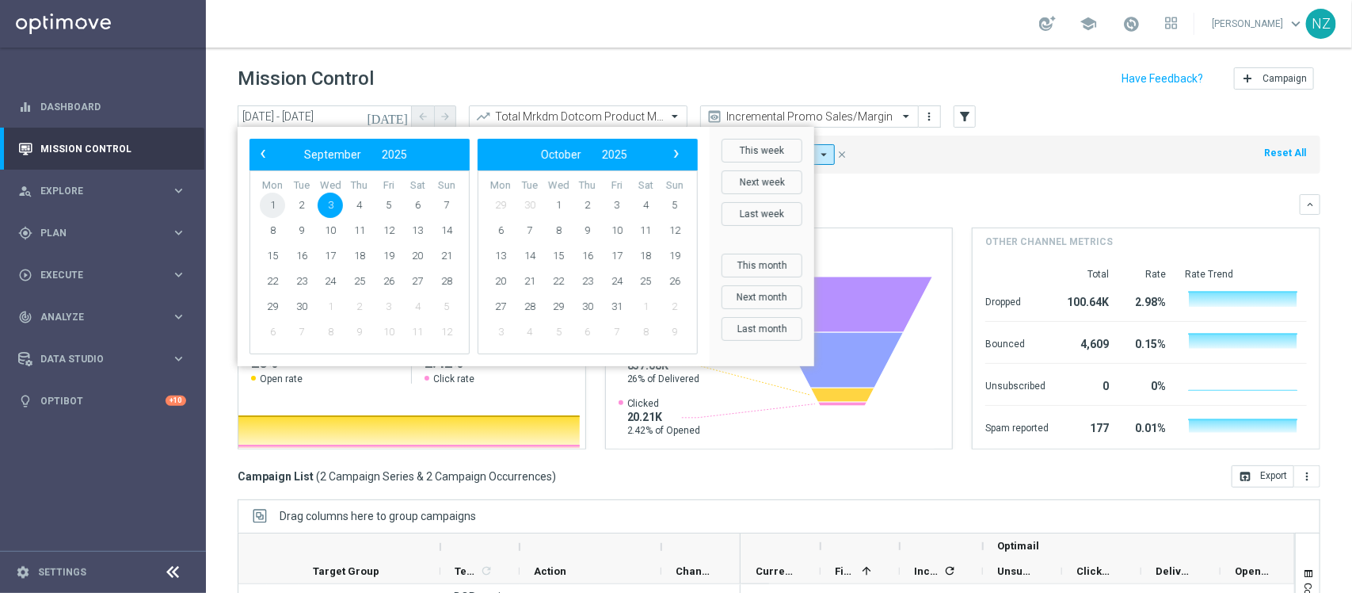
click at [281, 200] on span "1" at bounding box center [272, 205] width 25 height 25
click at [272, 202] on span "1" at bounding box center [272, 205] width 25 height 25
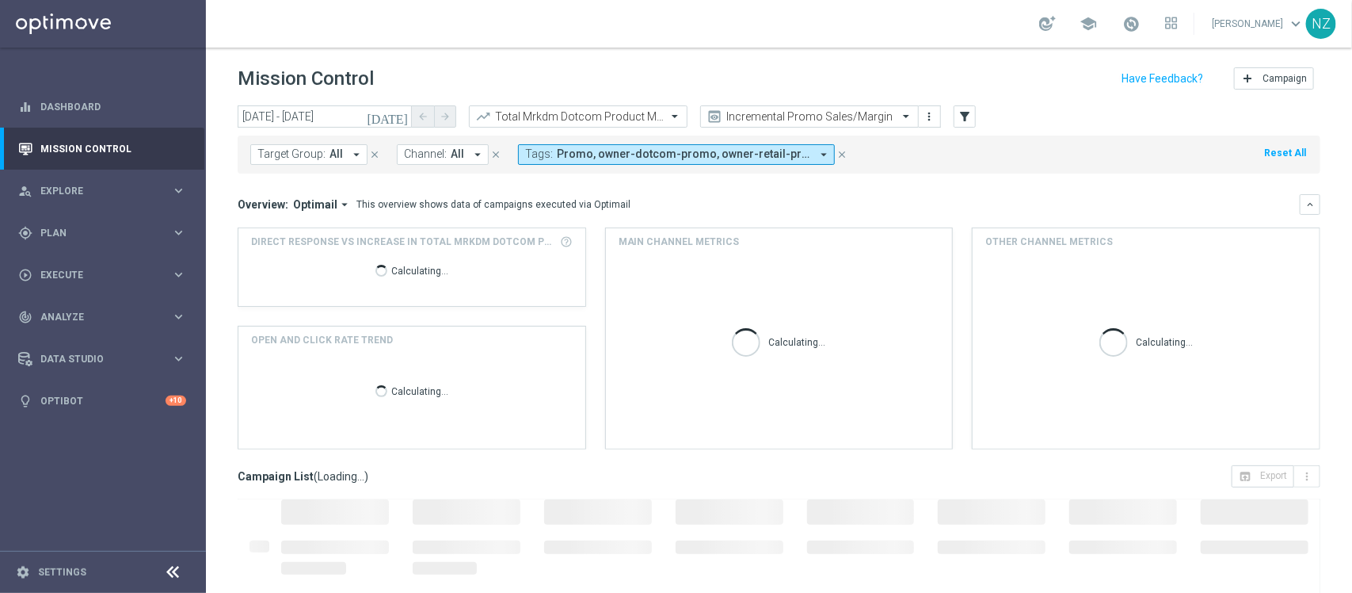
type input "[DATE] - [DATE]"
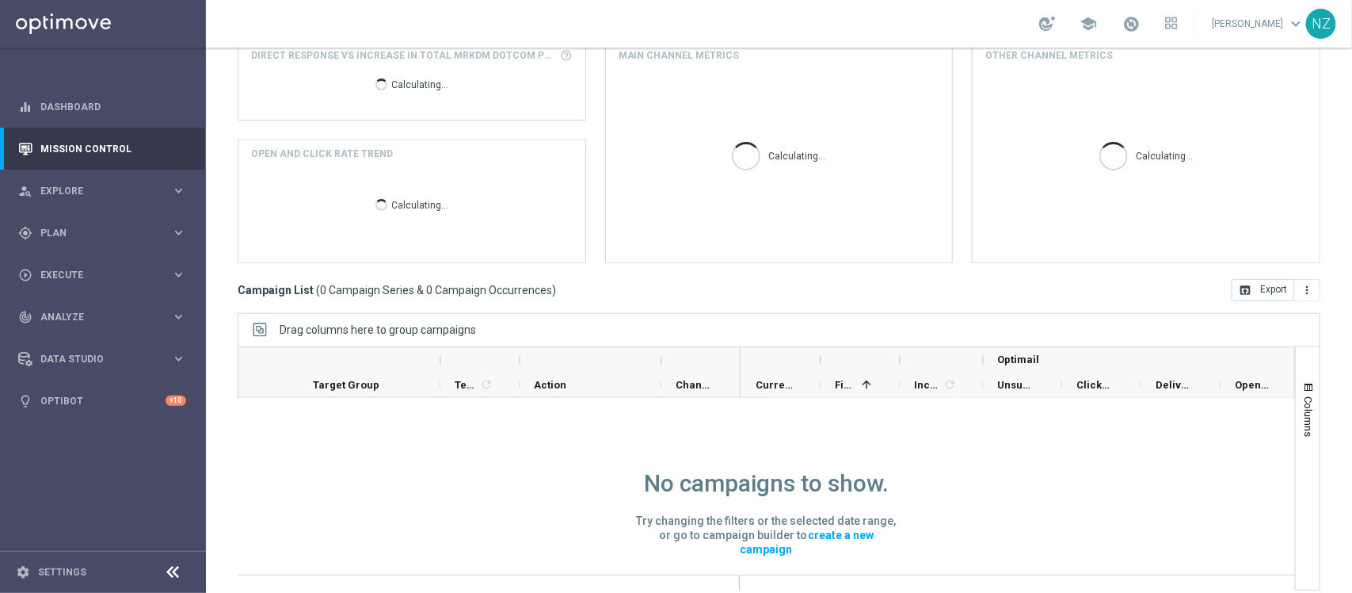
scroll to position [200, 0]
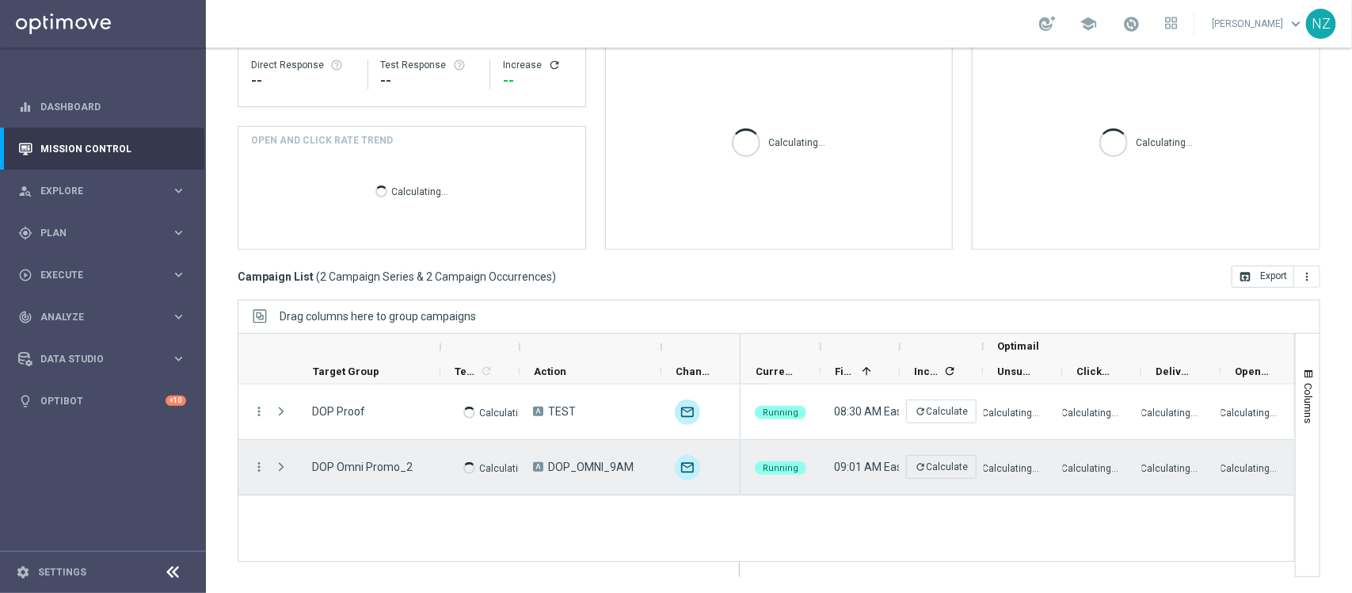
drag, startPoint x: 277, startPoint y: 469, endPoint x: 560, endPoint y: 456, distance: 283.1
click at [277, 469] on span "Press SPACE to select this row." at bounding box center [281, 466] width 14 height 13
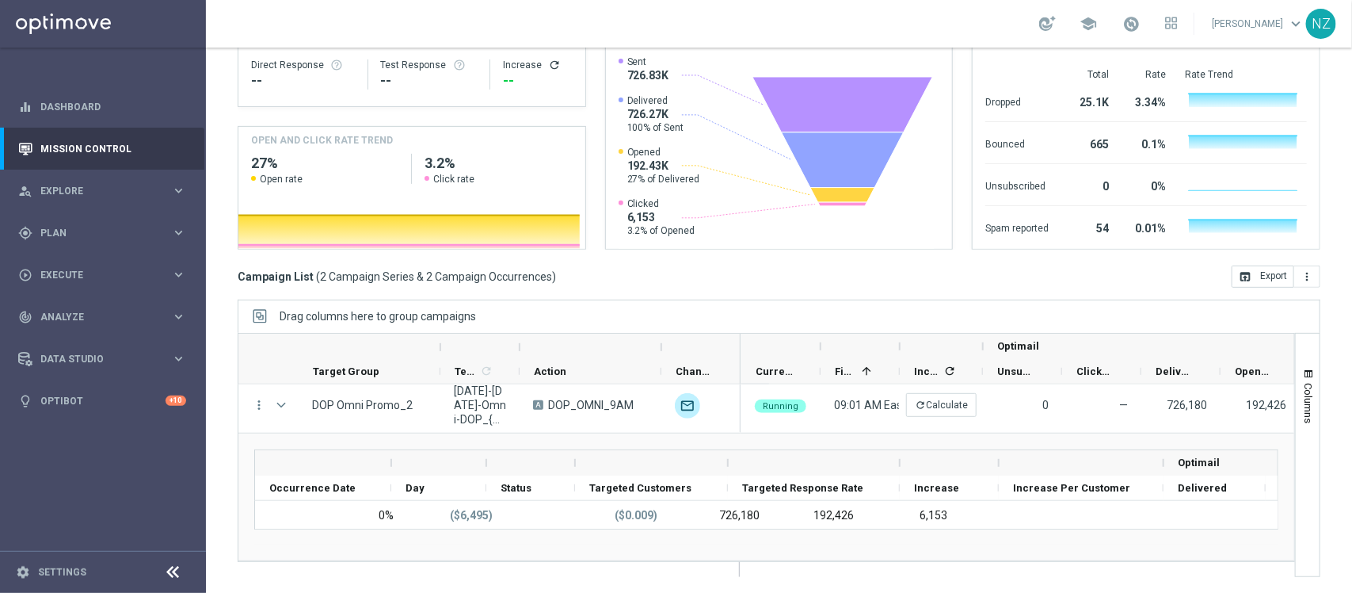
scroll to position [0, 0]
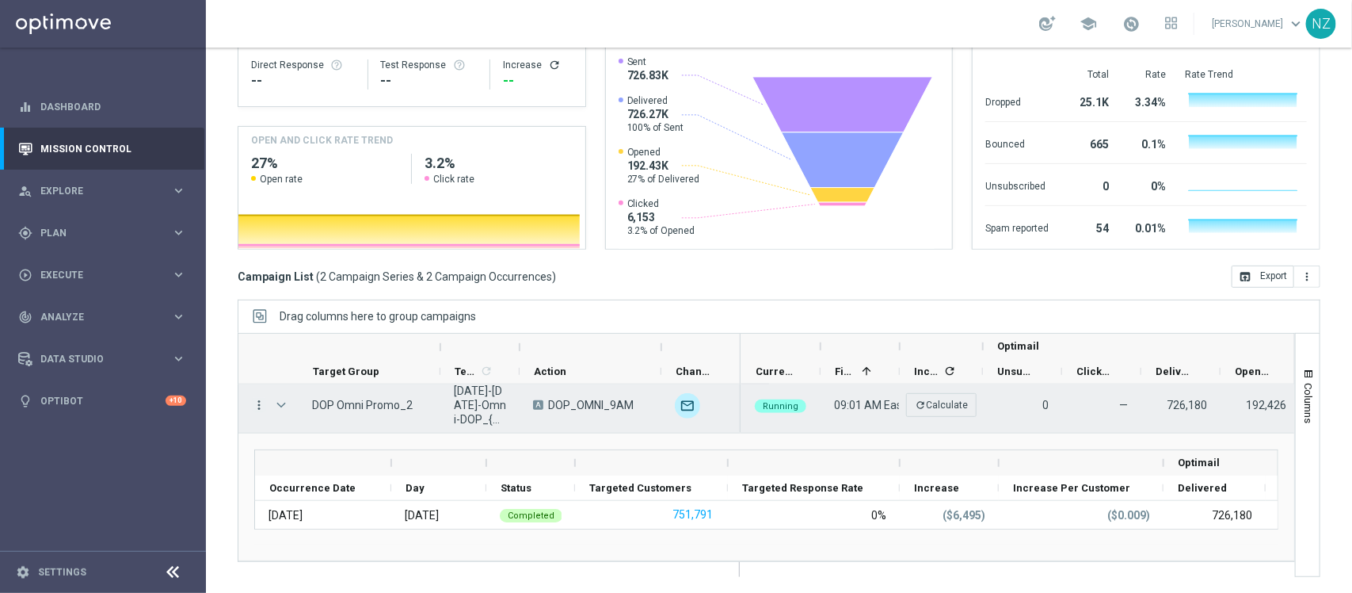
click at [257, 404] on icon "more_vert" at bounding box center [259, 405] width 14 height 14
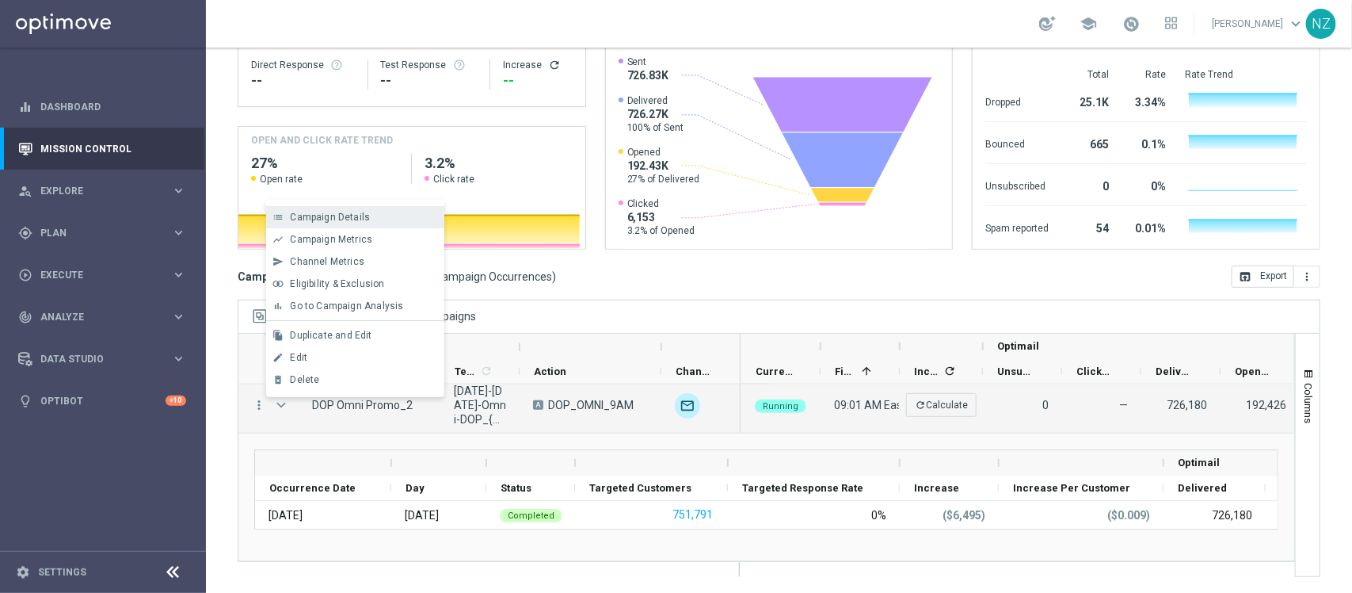
click at [347, 208] on div "list Campaign Details" at bounding box center [355, 217] width 178 height 22
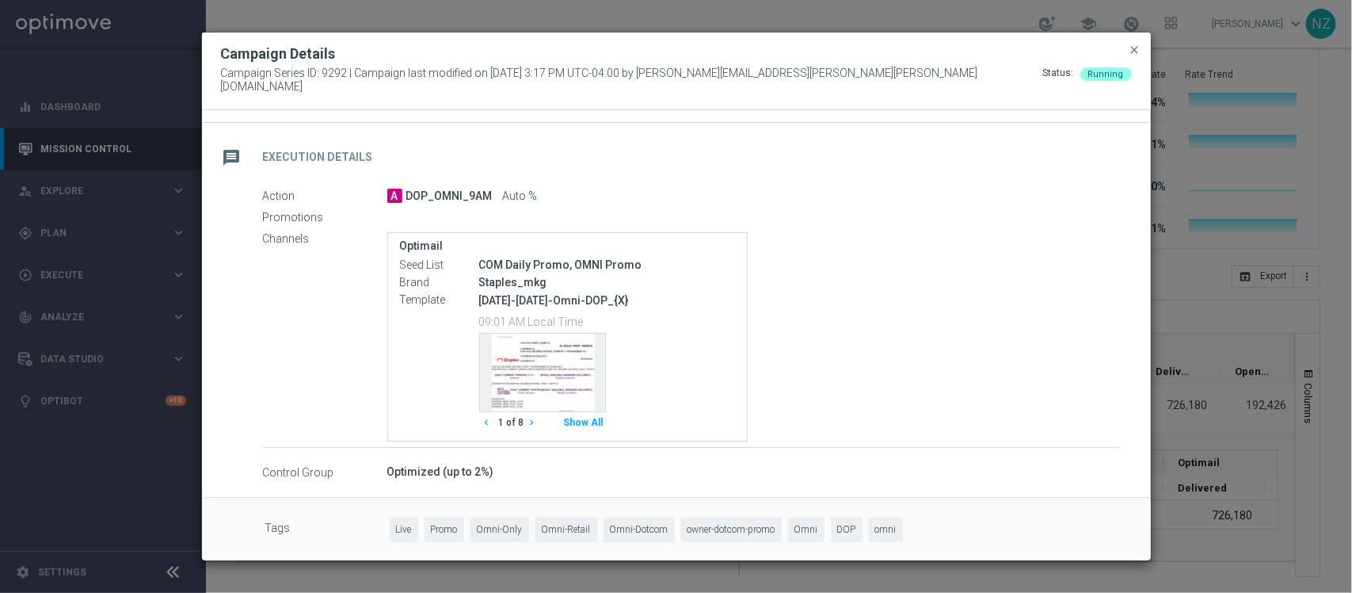
scroll to position [254, 0]
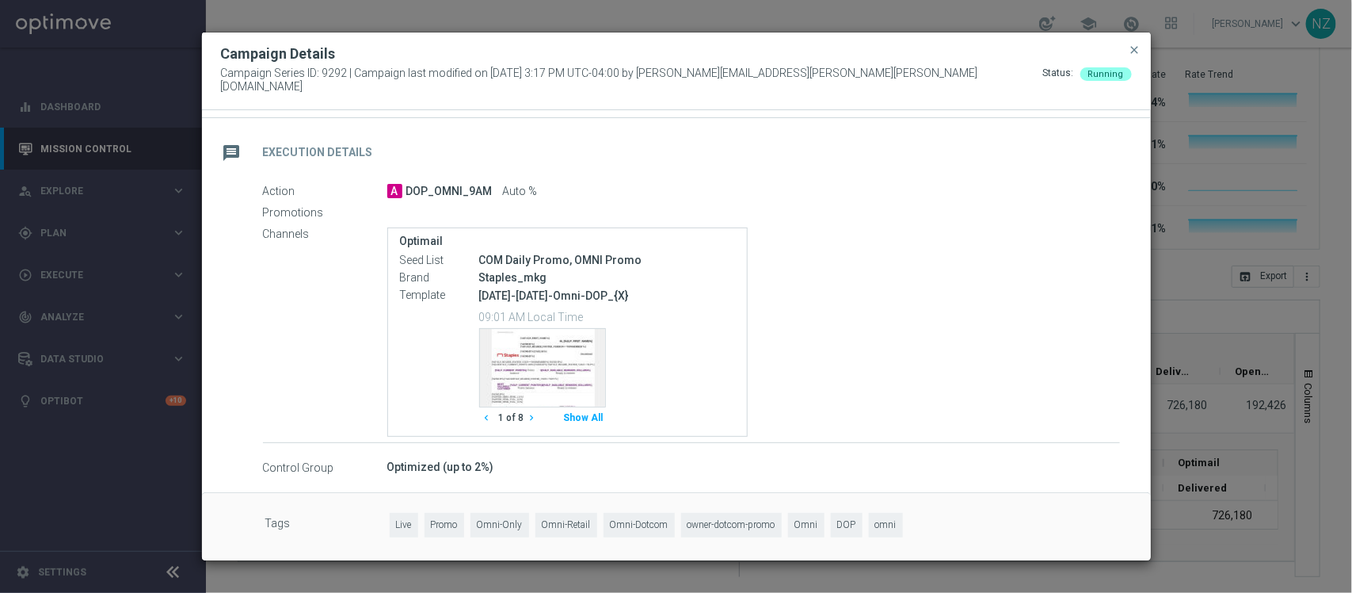
click at [585, 408] on button "Show All" at bounding box center [584, 417] width 44 height 21
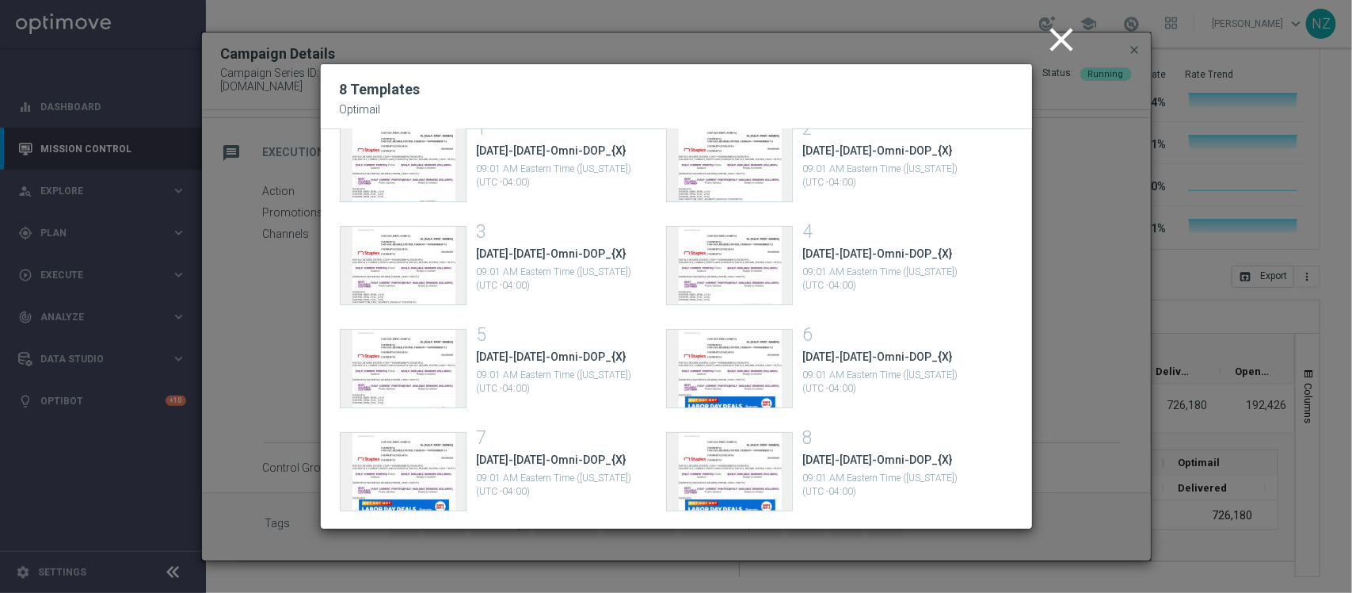
scroll to position [1, 0]
click at [1052, 30] on icon "close" at bounding box center [1063, 39] width 40 height 40
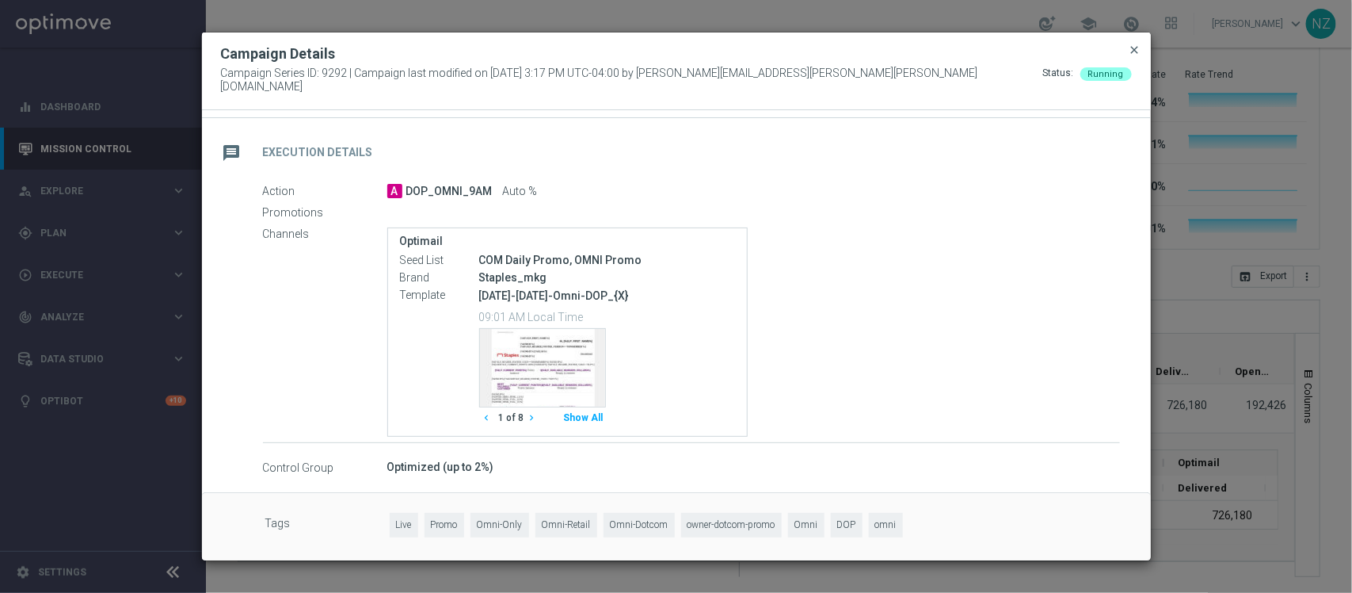
click at [1139, 53] on span "close" at bounding box center [1135, 50] width 13 height 13
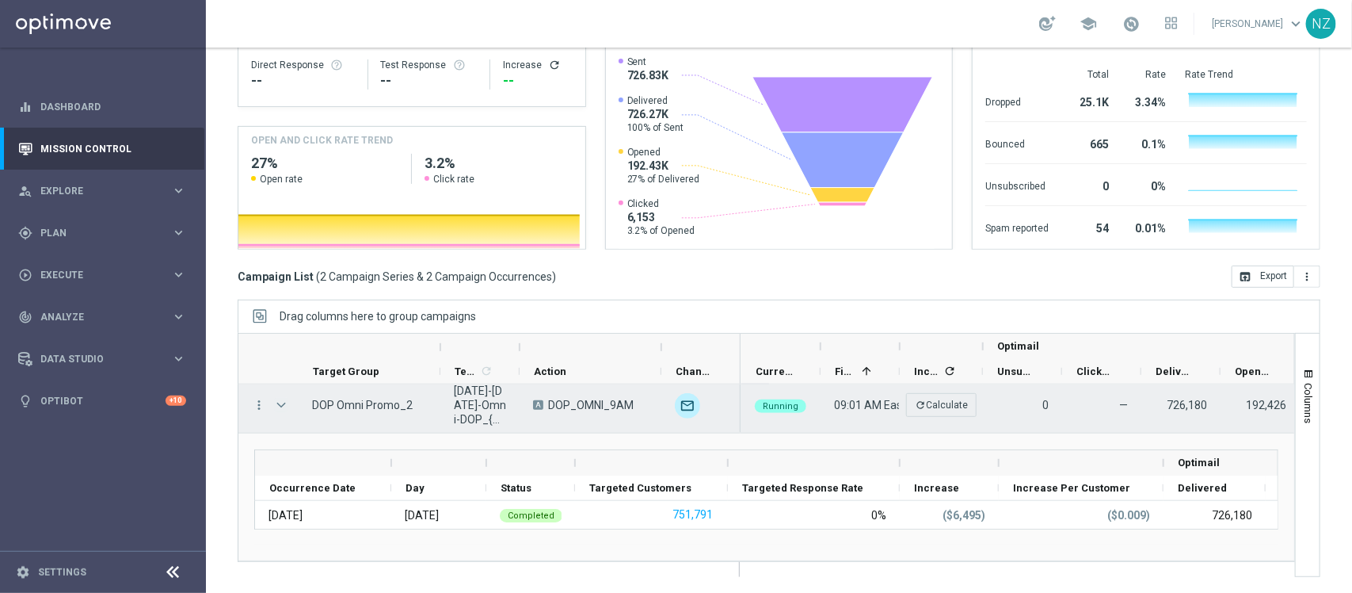
click at [284, 406] on span "Press SPACE to select this row." at bounding box center [281, 404] width 14 height 13
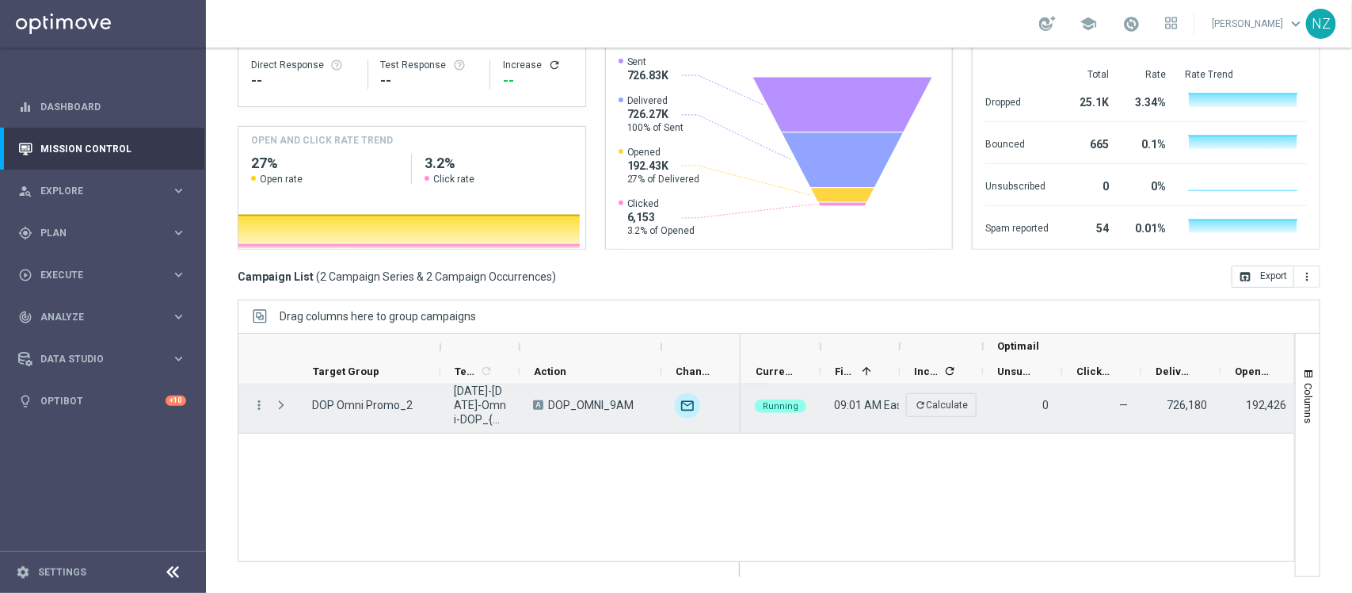
scroll to position [0, 0]
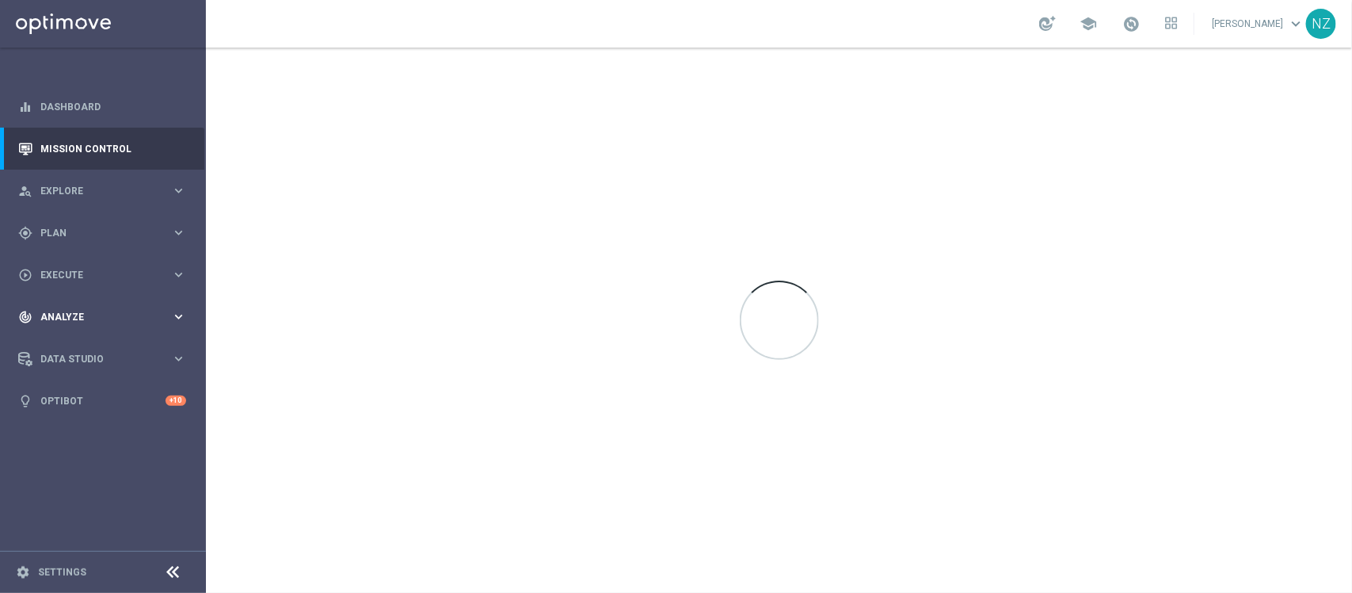
click at [86, 310] on div "track_changes Analyze" at bounding box center [94, 317] width 153 height 14
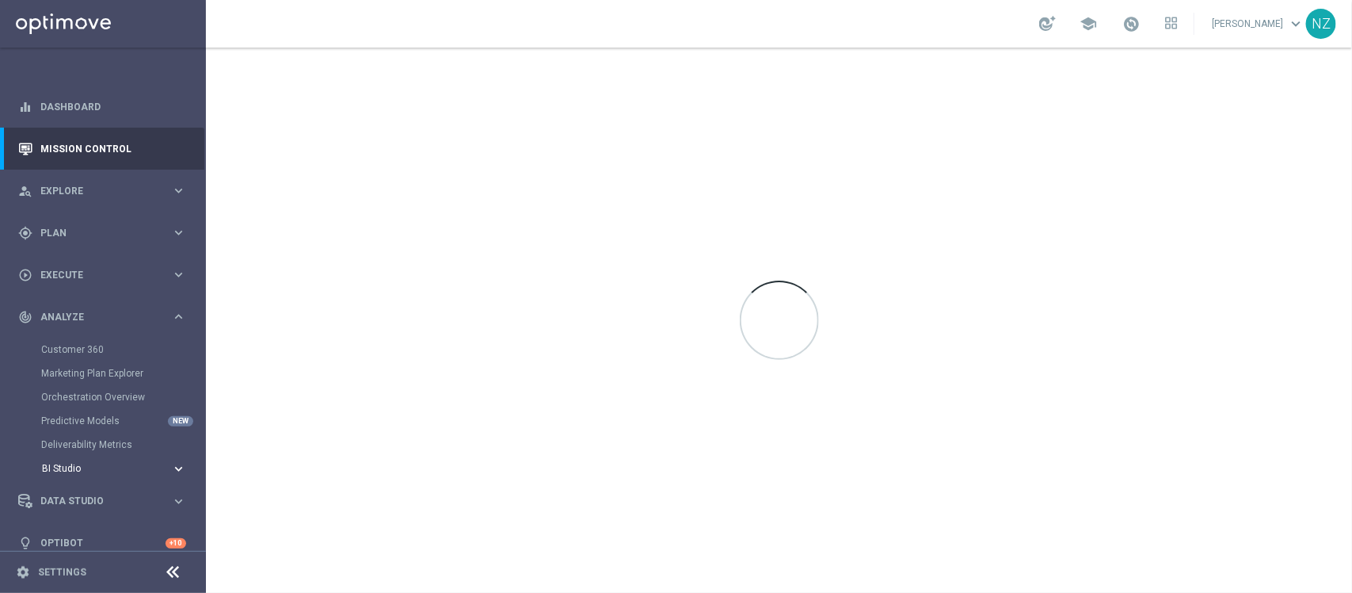
click at [95, 470] on span "BI Studio" at bounding box center [98, 468] width 113 height 10
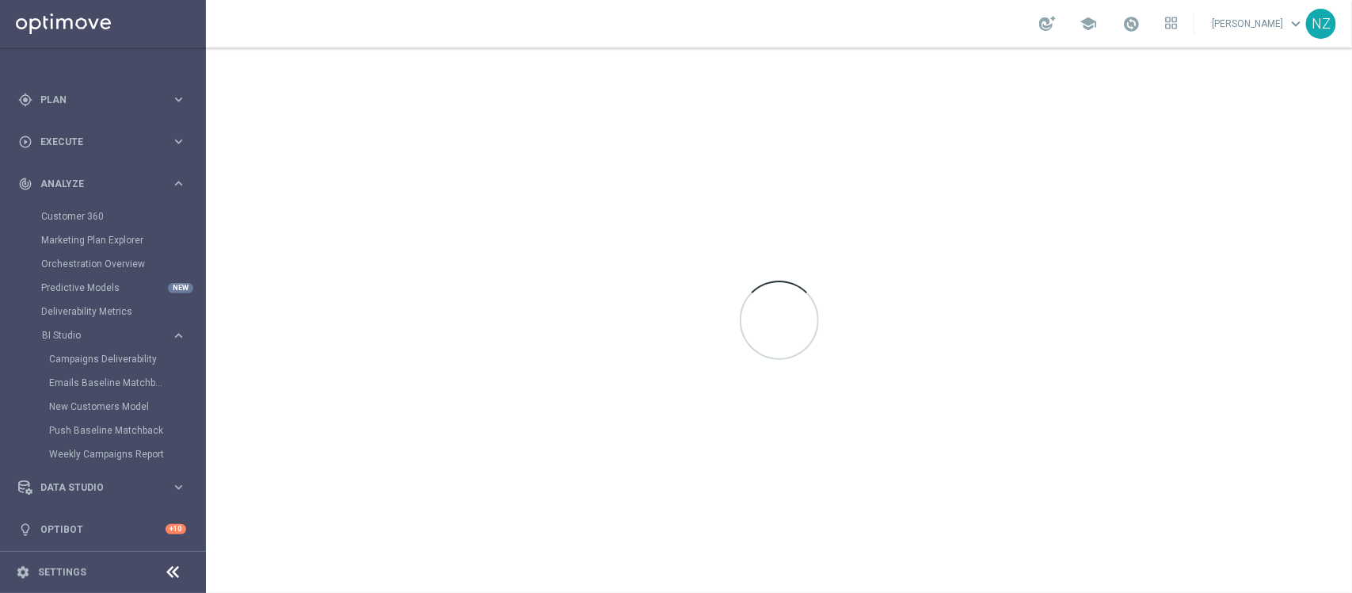
scroll to position [135, 0]
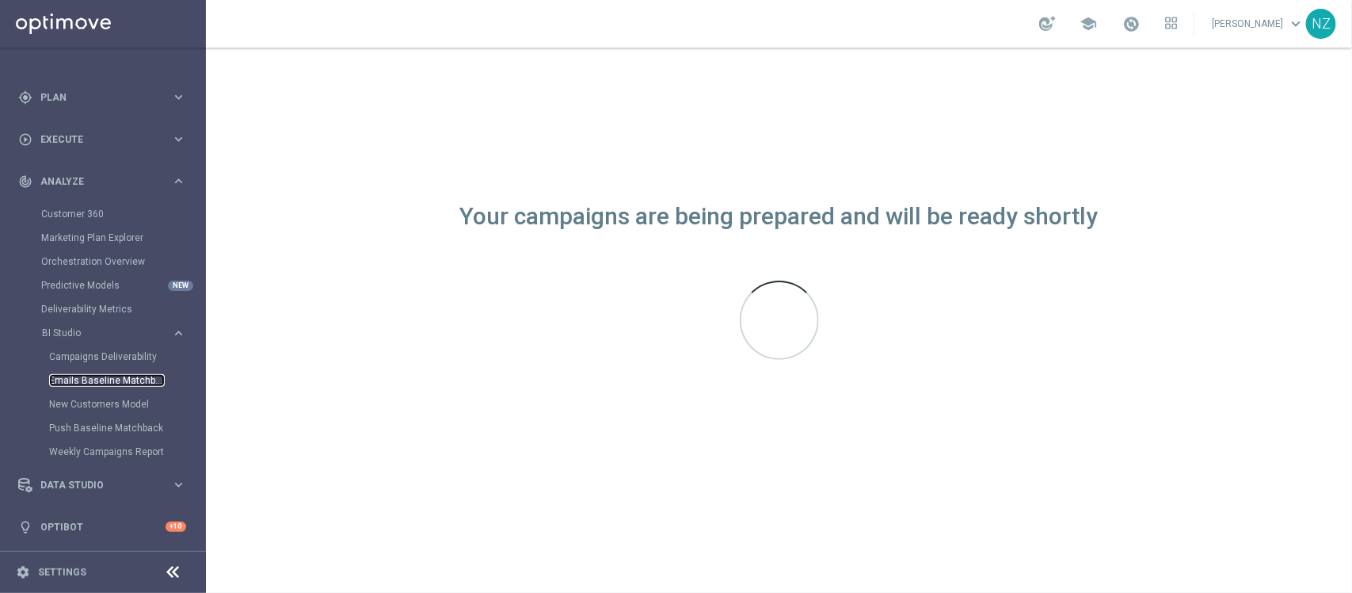
click at [96, 381] on link "Emails Baseline Matchback" at bounding box center [107, 380] width 116 height 13
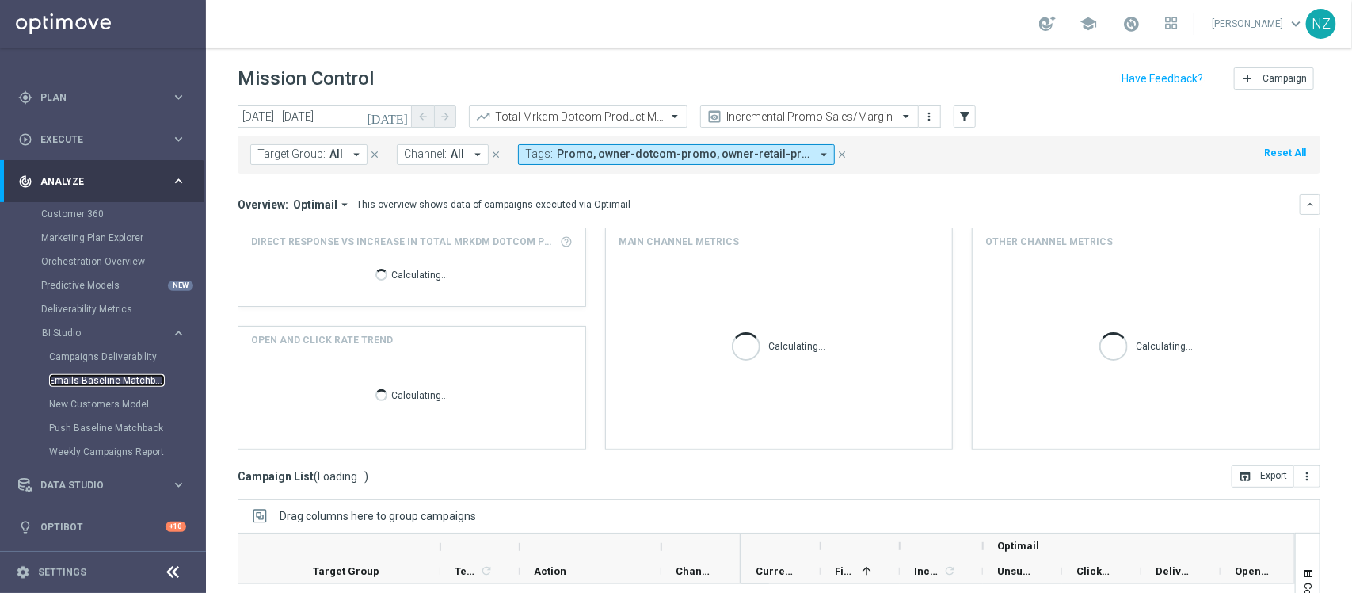
click at [80, 375] on link "Emails Baseline Matchback" at bounding box center [107, 380] width 116 height 13
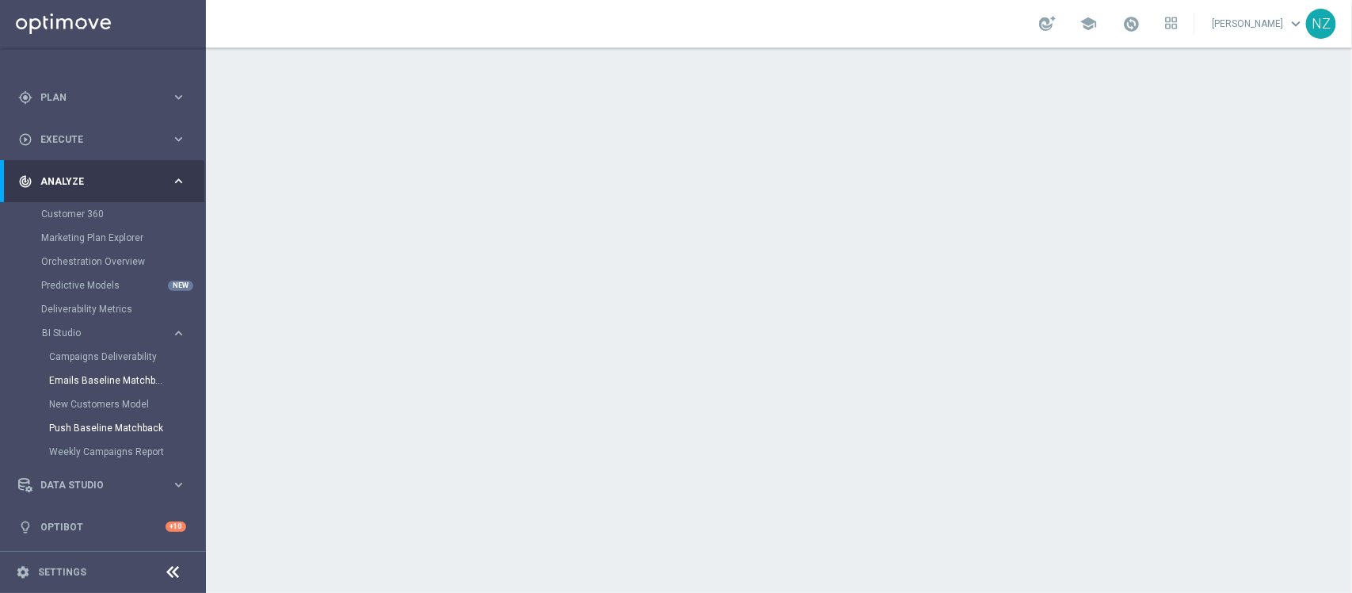
click at [109, 424] on link "Push Baseline Matchback" at bounding box center [107, 427] width 116 height 13
click at [100, 355] on link "Campaigns Deliverability" at bounding box center [107, 356] width 116 height 13
